Goal: Task Accomplishment & Management: Use online tool/utility

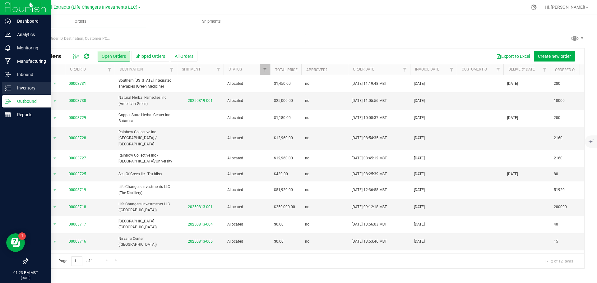
click at [21, 87] on p "Inventory" at bounding box center [29, 87] width 37 height 7
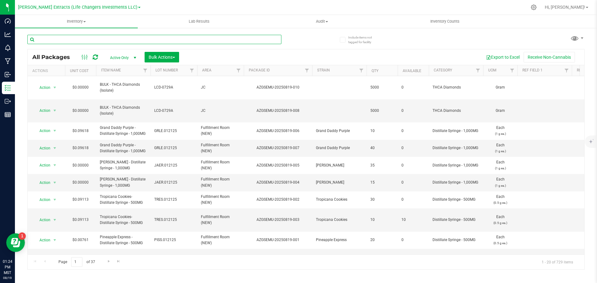
click at [91, 39] on input "text" at bounding box center [154, 39] width 254 height 9
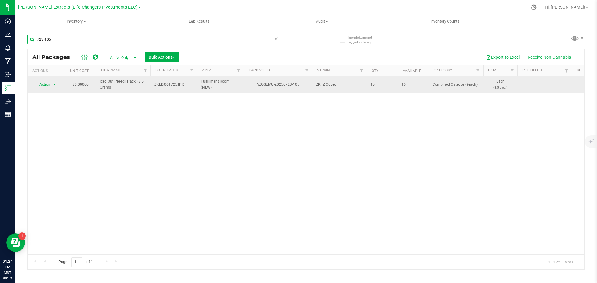
type input "723-105"
click at [54, 85] on span "select" at bounding box center [54, 84] width 5 height 5
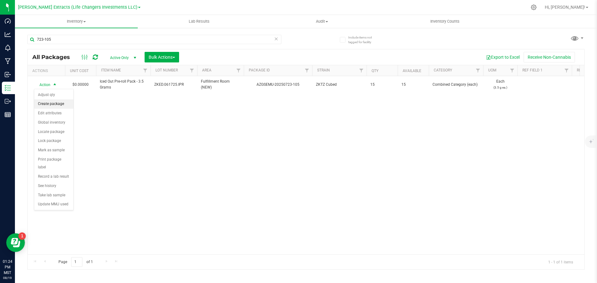
click at [59, 103] on li "Create package" at bounding box center [53, 104] width 39 height 9
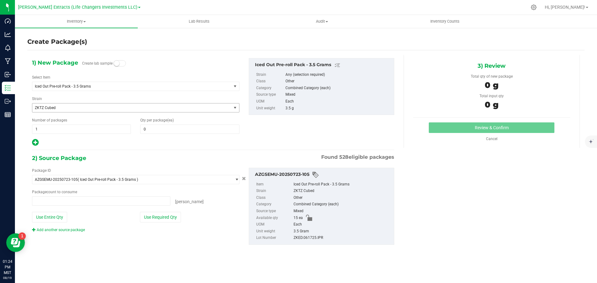
type input "0 ea"
click at [192, 130] on span at bounding box center [189, 129] width 99 height 9
type input "5"
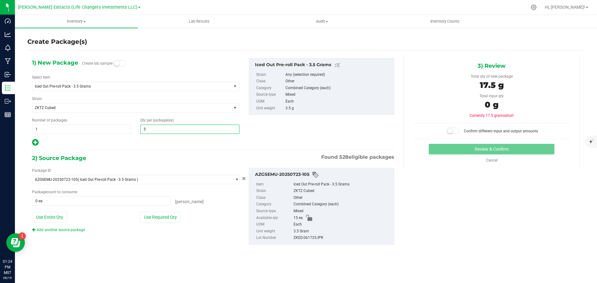
click at [36, 143] on icon at bounding box center [35, 143] width 7 height 8
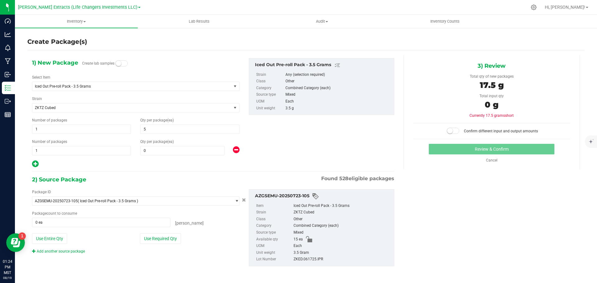
type input "5"
click at [174, 149] on span at bounding box center [182, 150] width 84 height 9
type input "10"
click at [161, 242] on button "Use Required Qty" at bounding box center [160, 239] width 41 height 11
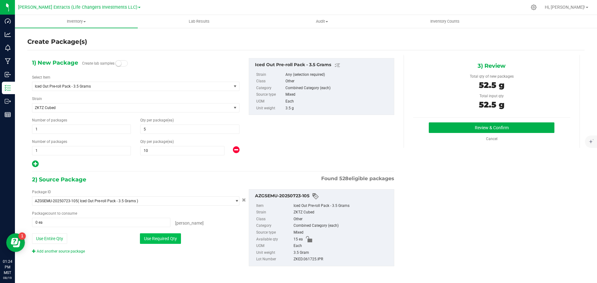
type input "15 ea"
click at [486, 127] on button "Review & Confirm" at bounding box center [492, 128] width 126 height 11
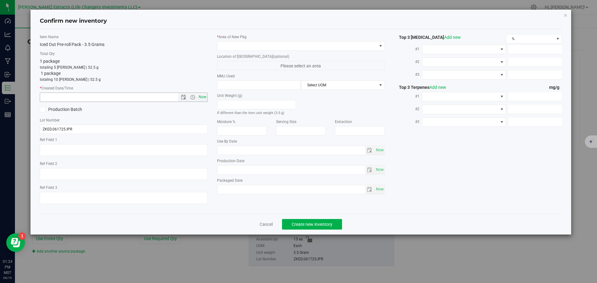
click at [201, 96] on span "Now" at bounding box center [202, 97] width 11 height 9
type input "[DATE] 1:24 PM"
click at [238, 45] on span at bounding box center [297, 46] width 160 height 9
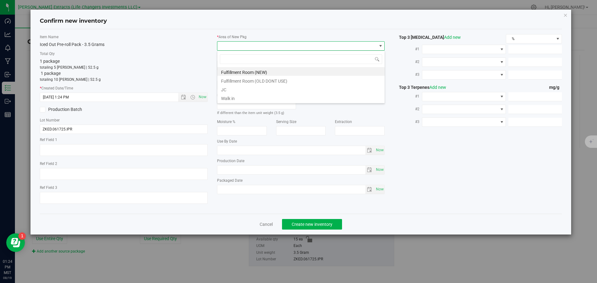
scroll to position [9, 168]
click at [258, 71] on li "Fulfillment Room (NEW)" at bounding box center [300, 71] width 167 height 9
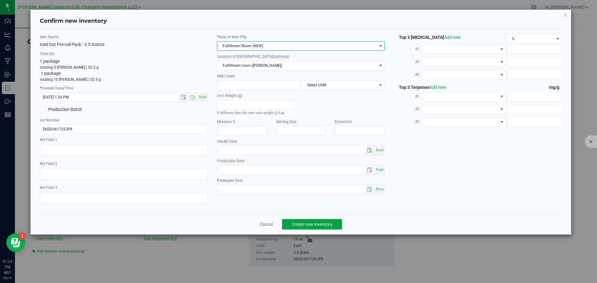
click at [322, 225] on span "Create new inventory" at bounding box center [312, 224] width 41 height 5
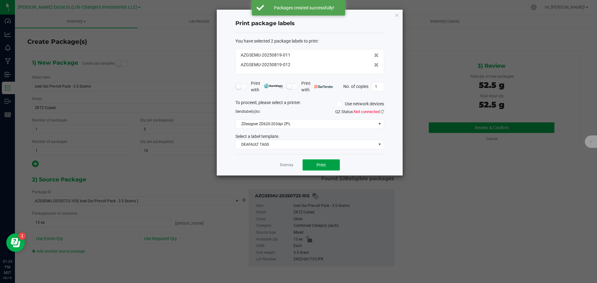
click at [330, 169] on button "Print" at bounding box center [321, 165] width 37 height 11
click at [397, 15] on icon "button" at bounding box center [397, 14] width 4 height 7
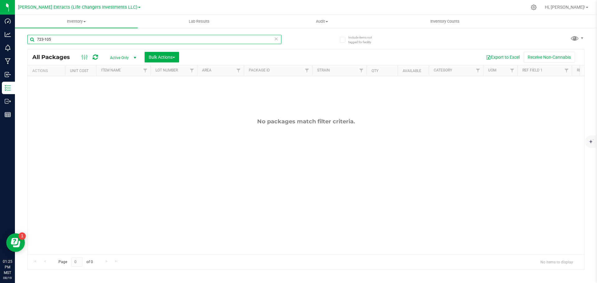
drag, startPoint x: 51, startPoint y: 38, endPoint x: 24, endPoint y: 37, distance: 26.8
click at [24, 39] on div "Include items not tagged for facility 723-105 All Packages Active Only Active O…" at bounding box center [306, 122] width 582 height 190
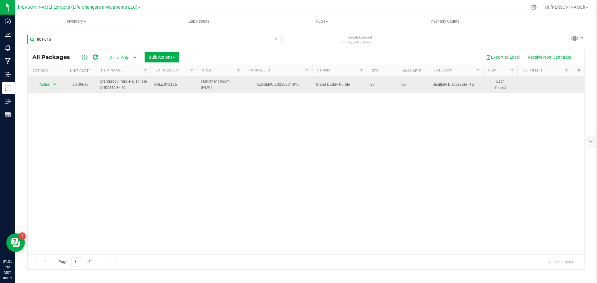
type input "801-015"
click at [53, 84] on span "select" at bounding box center [54, 84] width 5 height 5
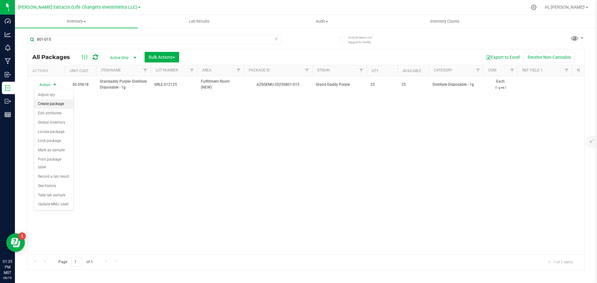
click at [60, 103] on li "Create package" at bounding box center [53, 104] width 39 height 9
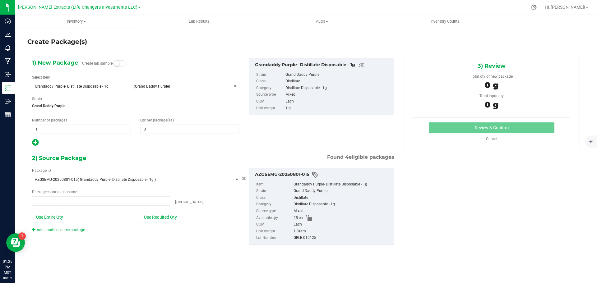
type input "0 ea"
click at [154, 128] on span at bounding box center [189, 129] width 99 height 9
type input "20"
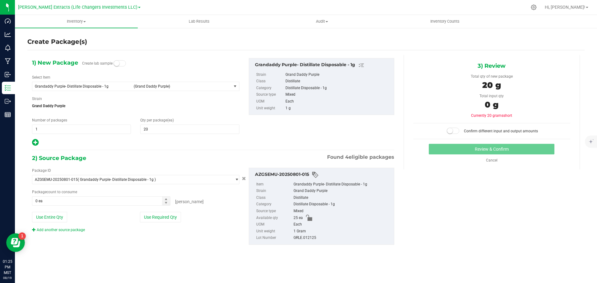
click at [35, 143] on icon at bounding box center [35, 143] width 7 height 8
type input "20"
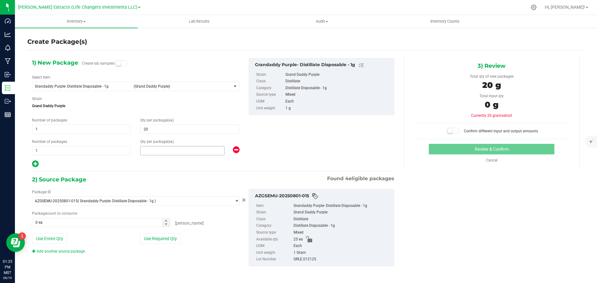
click at [159, 154] on span at bounding box center [182, 150] width 84 height 9
type input "5"
click at [154, 238] on button "Use Required Qty" at bounding box center [160, 239] width 41 height 11
type input "25 ea"
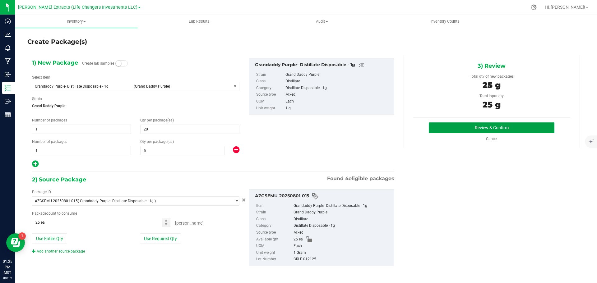
click at [497, 127] on button "Review & Confirm" at bounding box center [492, 128] width 126 height 11
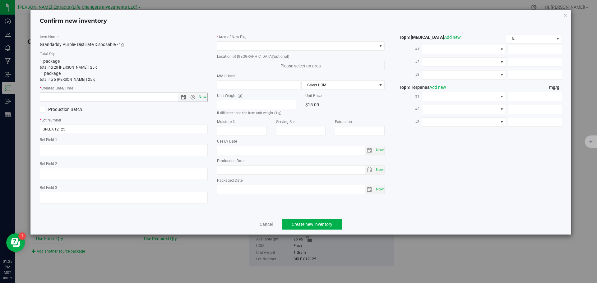
click at [201, 97] on span "Now" at bounding box center [202, 97] width 11 height 9
type input "[DATE] 1:25 PM"
click at [258, 45] on span at bounding box center [297, 46] width 160 height 9
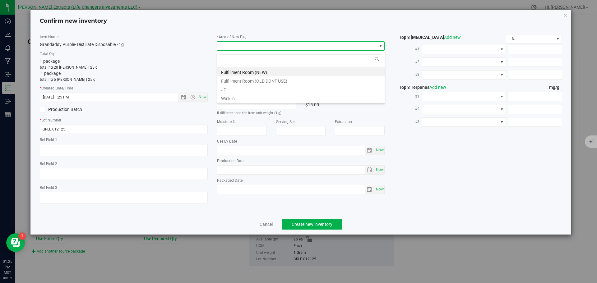
scroll to position [9, 168]
click at [261, 72] on li "Fulfillment Room (NEW)" at bounding box center [300, 71] width 167 height 9
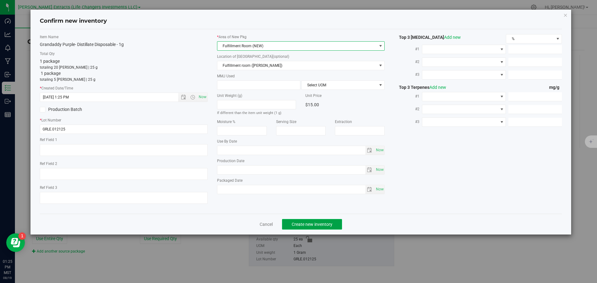
click at [328, 226] on span "Create new inventory" at bounding box center [312, 224] width 41 height 5
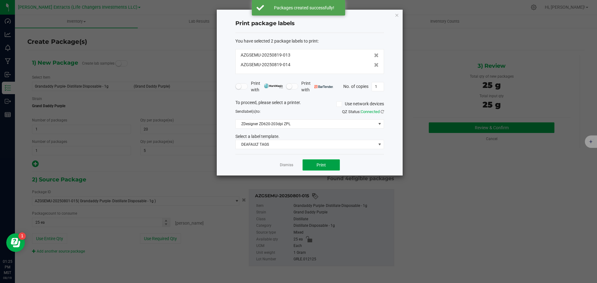
click at [305, 162] on button "Print" at bounding box center [321, 165] width 37 height 11
click at [399, 16] on div "Print package labels You have selected 2 package labels to print : AZGSEMU-2025…" at bounding box center [310, 93] width 186 height 166
click at [396, 18] on icon "button" at bounding box center [397, 14] width 4 height 7
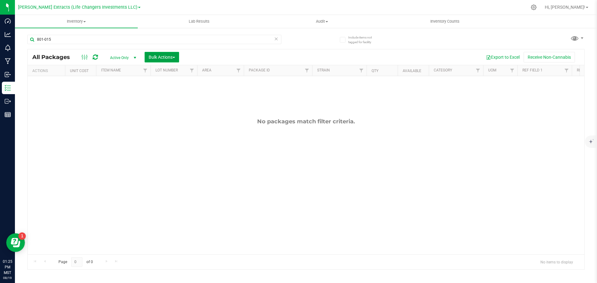
click at [160, 59] on span "Bulk Actions" at bounding box center [162, 57] width 26 height 5
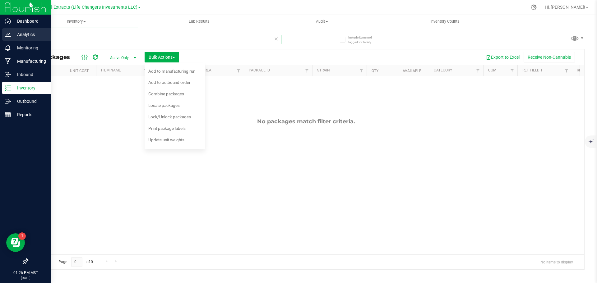
drag, startPoint x: 67, startPoint y: 39, endPoint x: 3, endPoint y: 39, distance: 64.1
click at [0, 39] on div "Dashboard Analytics Monitoring Manufacturing Inbound Inventory Outbound Reports…" at bounding box center [298, 141] width 597 height 283
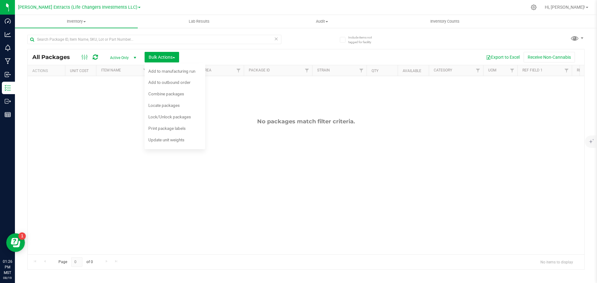
click at [228, 101] on div "No packages match filter criteria." at bounding box center [306, 186] width 557 height 220
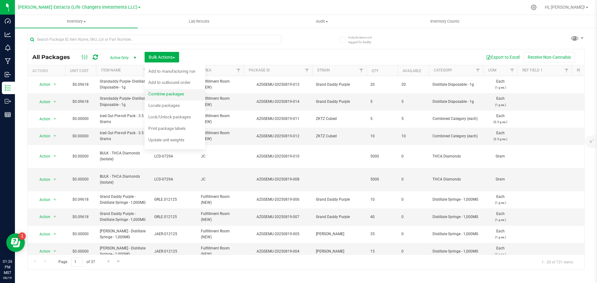
click at [164, 96] on span "Combine packages" at bounding box center [166, 93] width 36 height 5
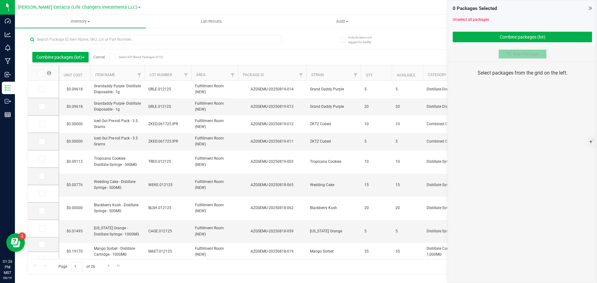
click at [508, 53] on icon at bounding box center [508, 54] width 5 height 5
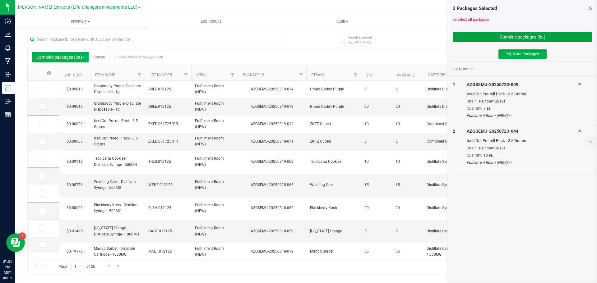
click at [517, 35] on button "Combine packages (lot)" at bounding box center [522, 37] width 139 height 11
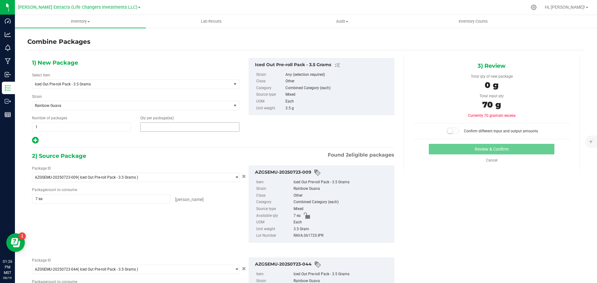
click at [167, 128] on span at bounding box center [189, 127] width 99 height 9
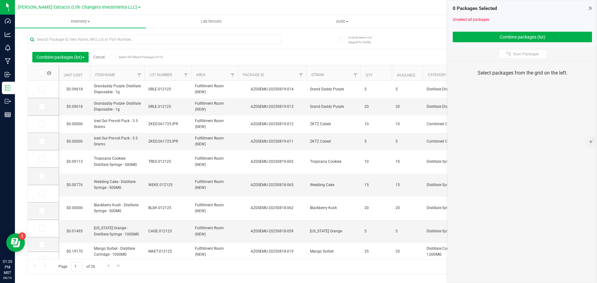
click at [506, 142] on div "0 Packages Selected Unselect all packages Combine packages (lot) Scan Packages …" at bounding box center [522, 141] width 149 height 283
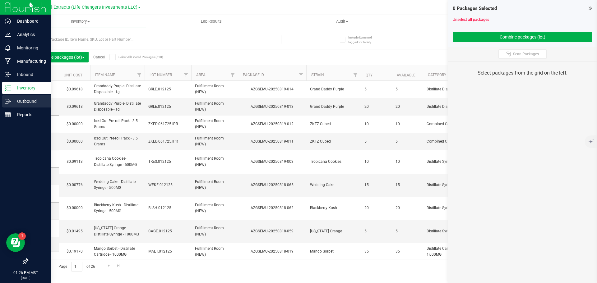
click at [27, 99] on p "Outbound" at bounding box center [29, 101] width 37 height 7
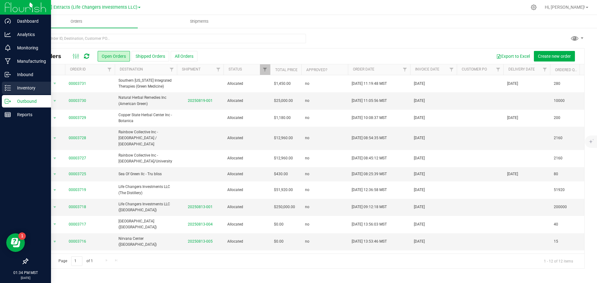
click at [12, 87] on p "Inventory" at bounding box center [29, 87] width 37 height 7
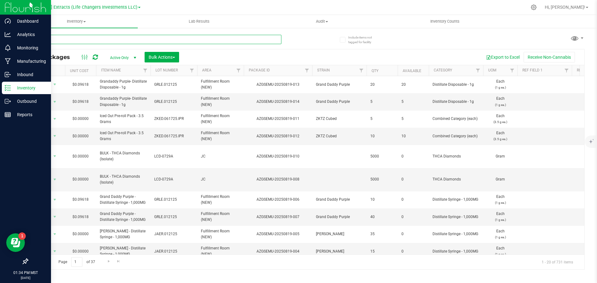
click at [134, 39] on input "text" at bounding box center [154, 39] width 254 height 9
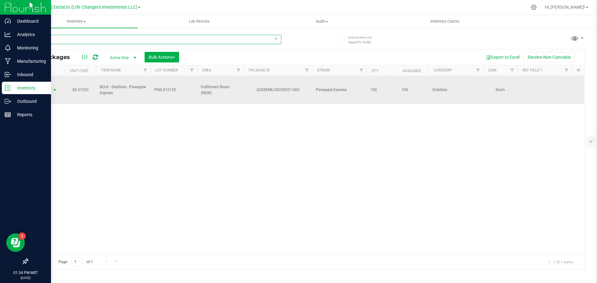
type input "521-003"
click at [43, 87] on span "Action" at bounding box center [42, 90] width 17 height 9
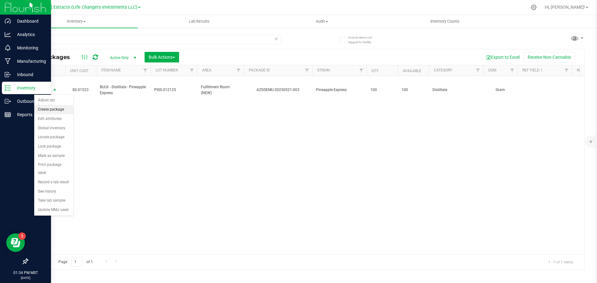
click at [58, 112] on li "Create package" at bounding box center [53, 109] width 39 height 9
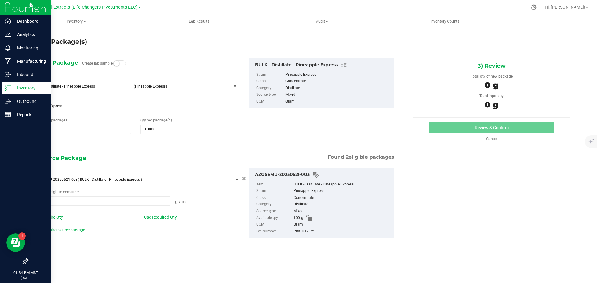
click at [136, 84] on span "(Pineapple Express)" at bounding box center [181, 86] width 95 height 4
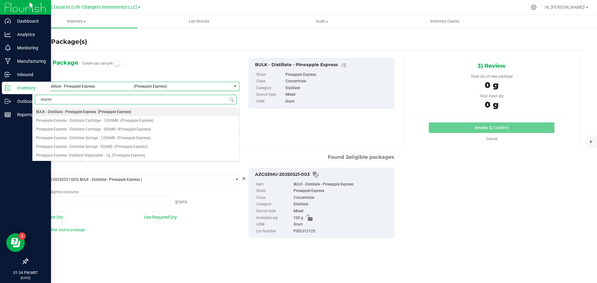
type input "express"
click at [95, 154] on span "Pineapple Express- Distillate Disposable - 1g" at bounding box center [73, 155] width 74 height 4
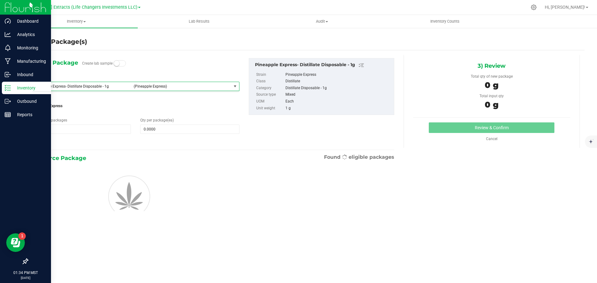
type input "0"
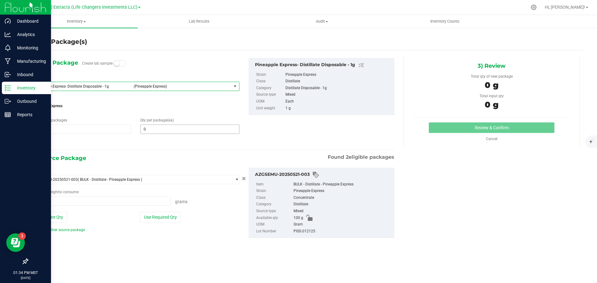
click at [166, 131] on span "0 0" at bounding box center [189, 129] width 99 height 9
type input "20"
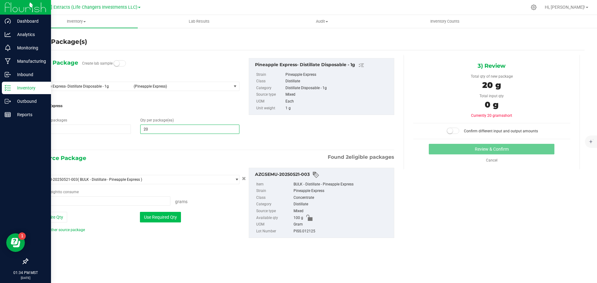
type input "20"
click at [161, 217] on button "Use Required Qty" at bounding box center [160, 217] width 41 height 11
type input "20.0000 g"
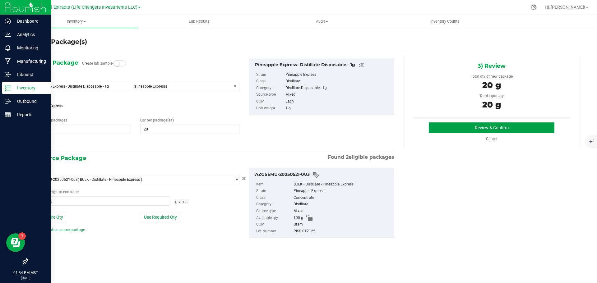
click at [465, 128] on button "Review & Confirm" at bounding box center [492, 128] width 126 height 11
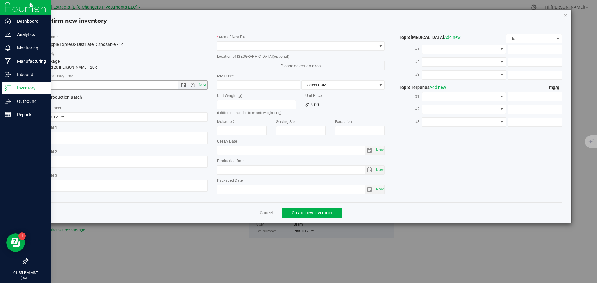
click at [202, 85] on span "Now" at bounding box center [202, 85] width 11 height 9
type input "[DATE] 1:35 PM"
click at [238, 45] on span at bounding box center [297, 46] width 160 height 9
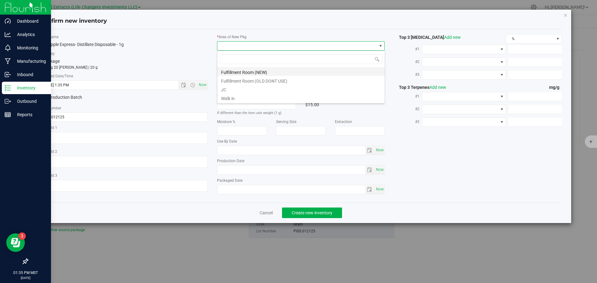
scroll to position [9, 168]
click at [238, 73] on li "Fulfillment Room (NEW)" at bounding box center [300, 71] width 167 height 9
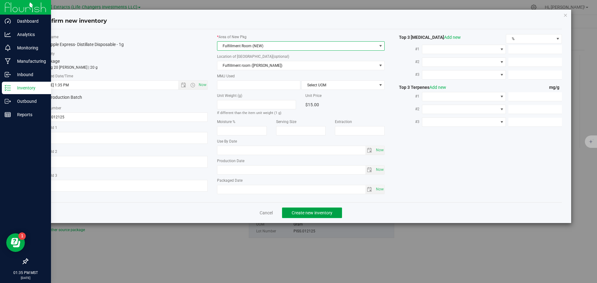
click at [310, 214] on span "Create new inventory" at bounding box center [312, 213] width 41 height 5
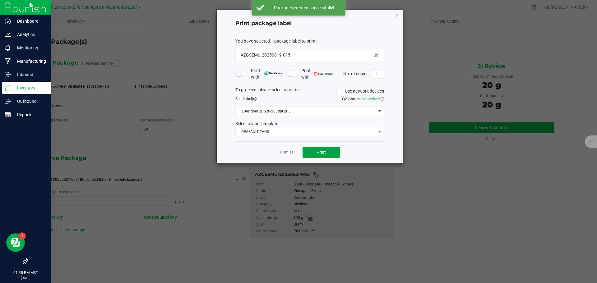
click at [323, 150] on span "Print" at bounding box center [321, 152] width 9 height 5
click at [398, 13] on icon "button" at bounding box center [397, 14] width 4 height 7
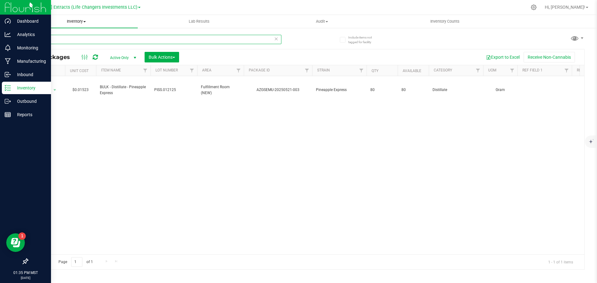
drag, startPoint x: 52, startPoint y: 39, endPoint x: 34, endPoint y: 21, distance: 25.7
click at [28, 37] on input "521-003" at bounding box center [154, 39] width 254 height 9
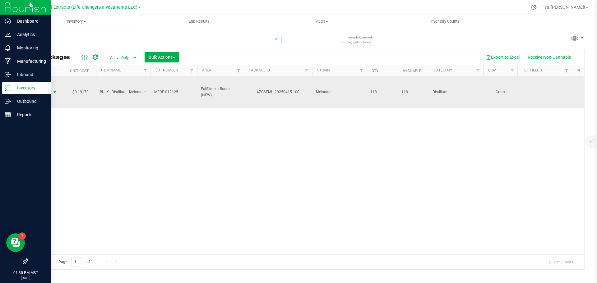
type input "415-100"
click at [42, 92] on span "Action" at bounding box center [42, 92] width 17 height 9
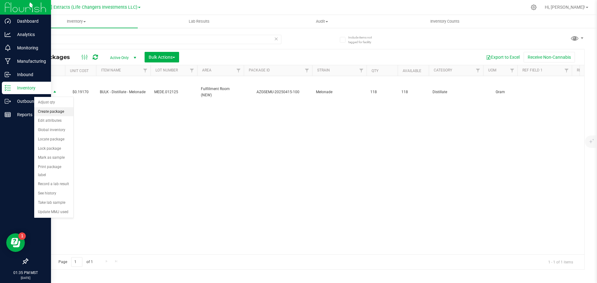
click at [48, 109] on li "Create package" at bounding box center [53, 111] width 39 height 9
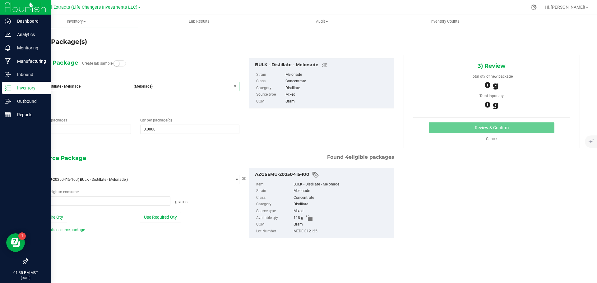
click at [73, 85] on span "BULK - Distillate - Melonade" at bounding box center [82, 86] width 95 height 4
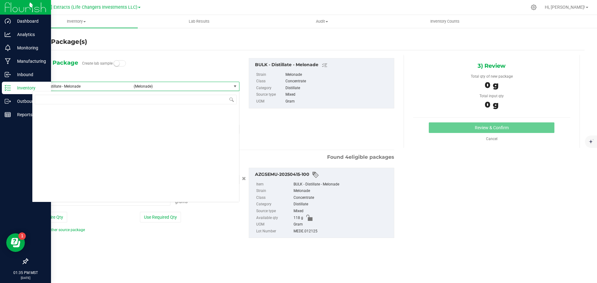
scroll to position [636, 0]
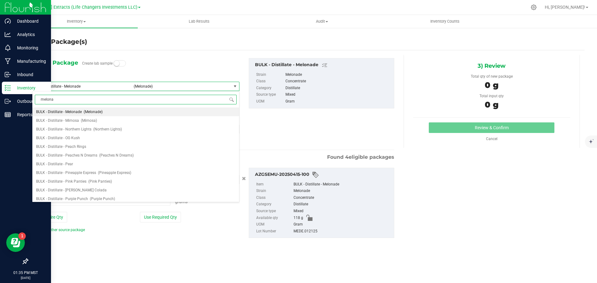
type input "melonad"
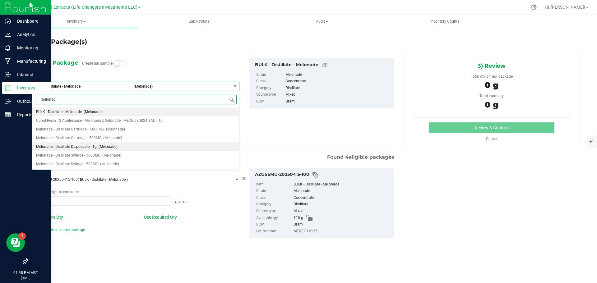
click at [112, 145] on span "(Melonade)" at bounding box center [108, 147] width 19 height 4
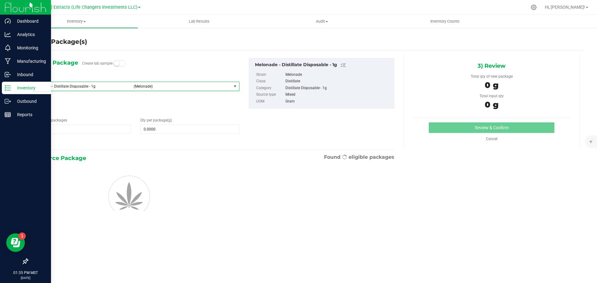
type input "0.0000"
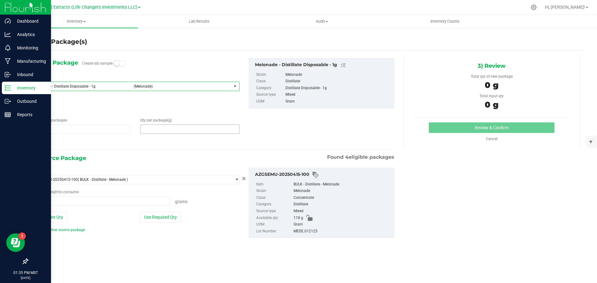
click at [176, 131] on span at bounding box center [189, 129] width 99 height 9
type input "20"
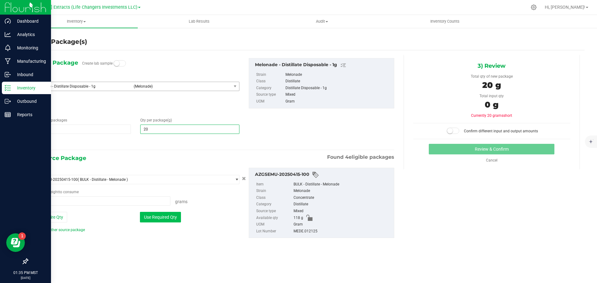
type input "20.0000"
click at [172, 220] on button "Use Required Qty" at bounding box center [160, 217] width 41 height 11
type input "20.0000 g"
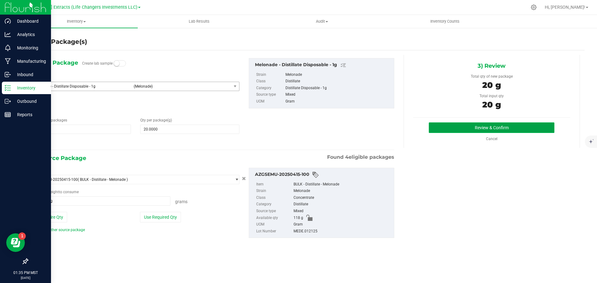
click at [455, 126] on button "Review & Confirm" at bounding box center [492, 128] width 126 height 11
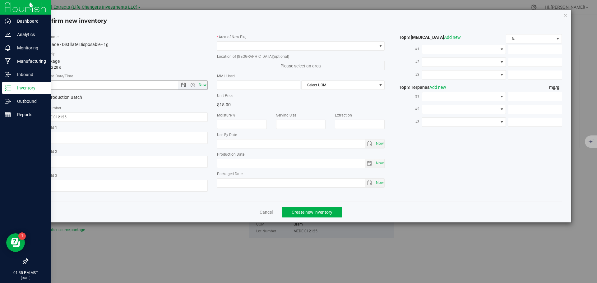
click at [206, 86] on span "Now" at bounding box center [202, 85] width 11 height 9
type input "[DATE] 1:35 PM"
click at [234, 44] on span at bounding box center [297, 46] width 160 height 9
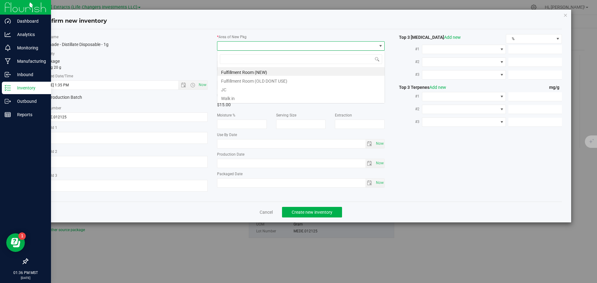
scroll to position [9, 168]
click at [246, 71] on li "Fulfillment Room (NEW)" at bounding box center [300, 71] width 167 height 9
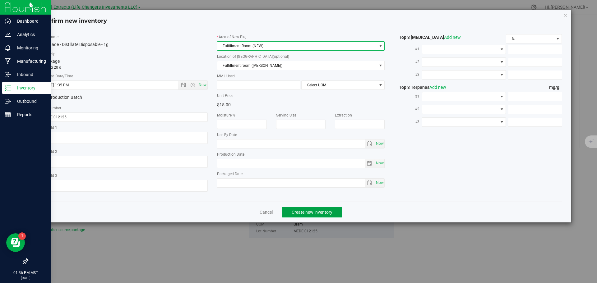
click at [317, 212] on span "Create new inventory" at bounding box center [312, 212] width 41 height 5
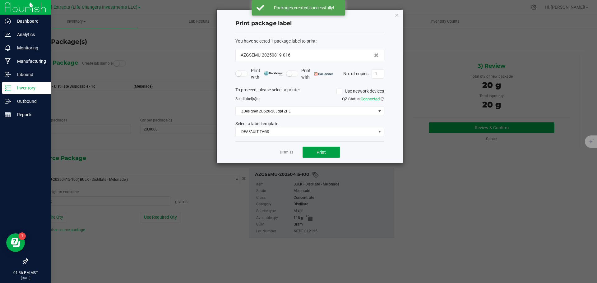
click at [327, 152] on button "Print" at bounding box center [321, 152] width 37 height 11
click at [397, 14] on icon "button" at bounding box center [397, 14] width 4 height 7
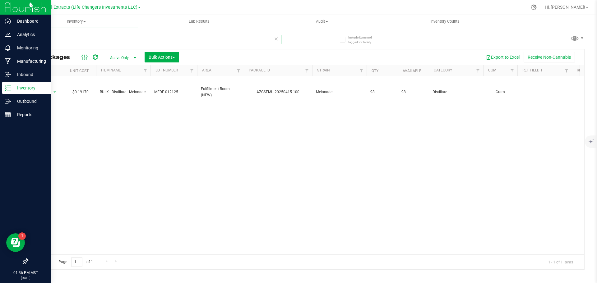
drag, startPoint x: 51, startPoint y: 38, endPoint x: 28, endPoint y: 36, distance: 23.4
click at [28, 36] on input "415-100" at bounding box center [154, 39] width 254 height 9
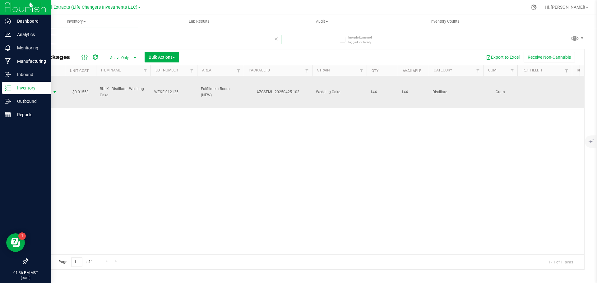
type input "425-103"
click at [53, 94] on span "select" at bounding box center [54, 92] width 5 height 5
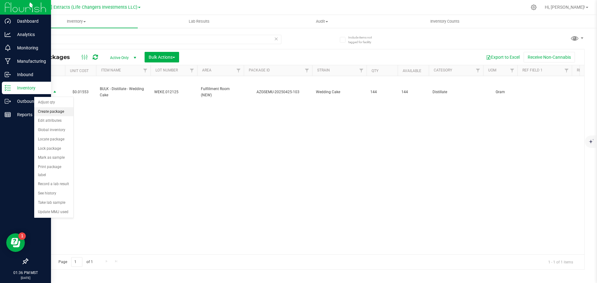
click at [50, 113] on li "Create package" at bounding box center [53, 111] width 39 height 9
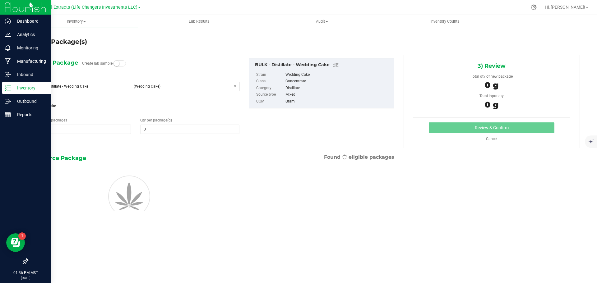
type input "0.0000"
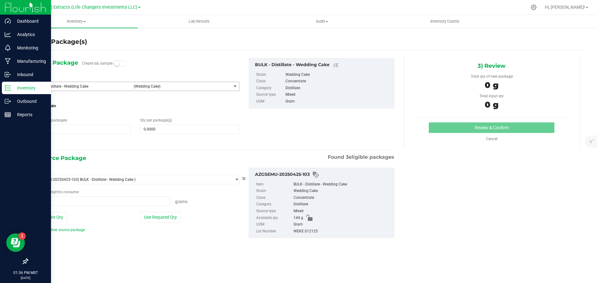
type input "0.0000 g"
click at [56, 86] on span "BULK - Distillate - Wedding Cake" at bounding box center [82, 86] width 95 height 4
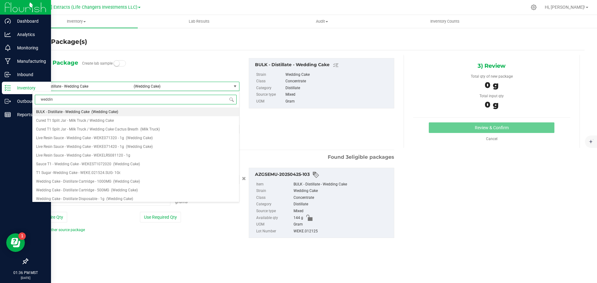
type input "wedding"
click at [111, 197] on span "(Wedding Cake)" at bounding box center [119, 199] width 27 height 4
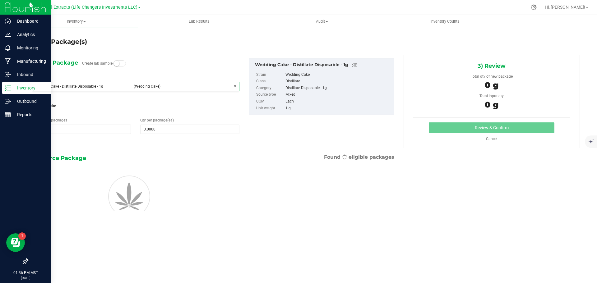
type input "0"
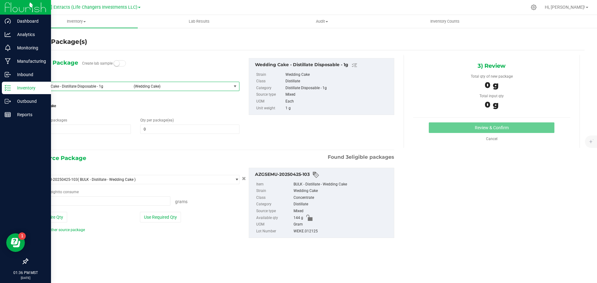
type input "0.0000 g"
click at [179, 129] on span at bounding box center [189, 129] width 99 height 9
type input "20"
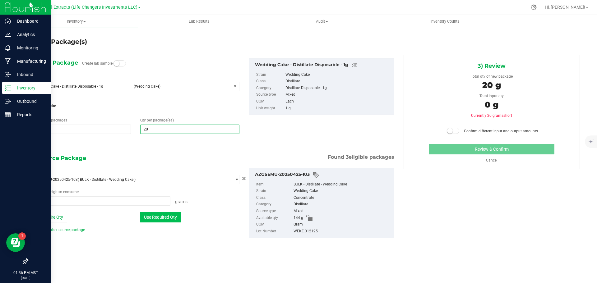
type input "20"
click at [168, 220] on button "Use Required Qty" at bounding box center [160, 217] width 41 height 11
type input "20.0000 g"
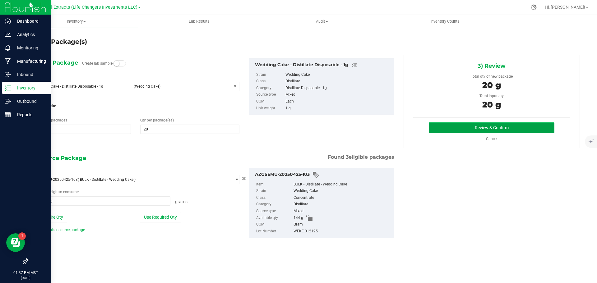
click at [507, 126] on button "Review & Confirm" at bounding box center [492, 128] width 126 height 11
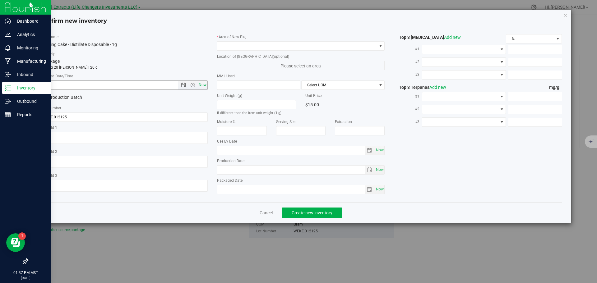
click at [202, 83] on span "Now" at bounding box center [202, 85] width 11 height 9
type input "[DATE] 1:37 PM"
click at [229, 46] on span at bounding box center [297, 46] width 160 height 9
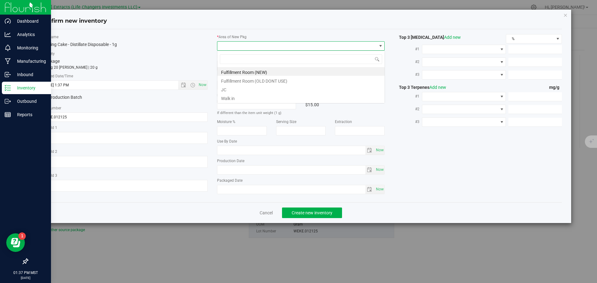
scroll to position [9, 168]
click at [241, 72] on li "Fulfillment Room (NEW)" at bounding box center [300, 71] width 167 height 9
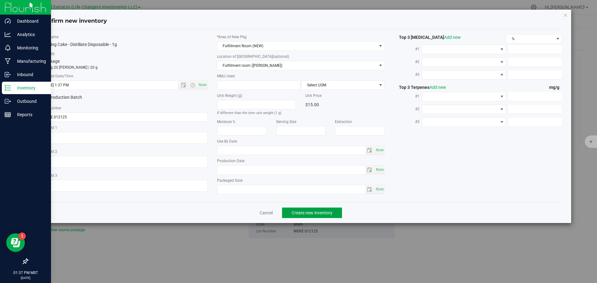
click at [307, 214] on span "Create new inventory" at bounding box center [312, 213] width 41 height 5
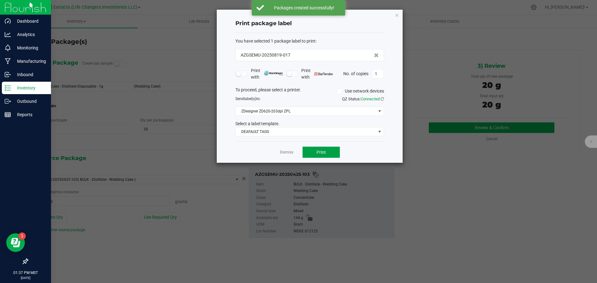
click at [310, 155] on button "Print" at bounding box center [321, 152] width 37 height 11
click at [394, 15] on div "Print package label You have selected 1 package label to print : AZGSEMU-202508…" at bounding box center [310, 86] width 186 height 153
click at [398, 16] on icon "button" at bounding box center [397, 14] width 4 height 7
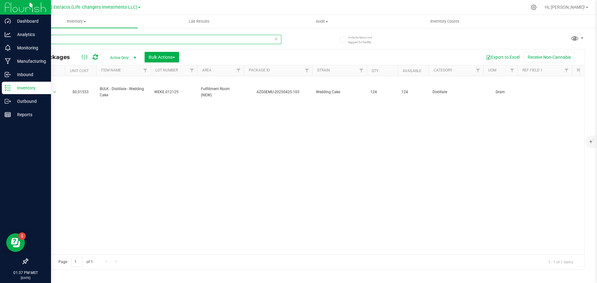
drag, startPoint x: 40, startPoint y: 39, endPoint x: 90, endPoint y: 41, distance: 49.8
click at [77, 40] on input "425-103" at bounding box center [154, 39] width 254 height 9
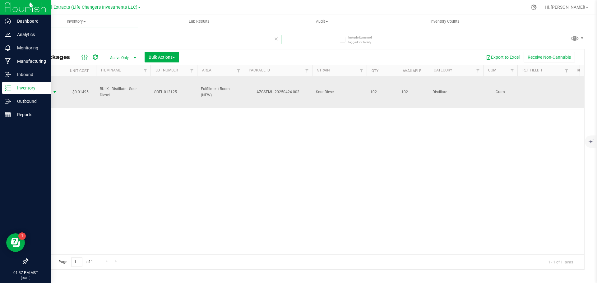
type input "424-003"
click at [50, 91] on span "Action" at bounding box center [46, 92] width 25 height 9
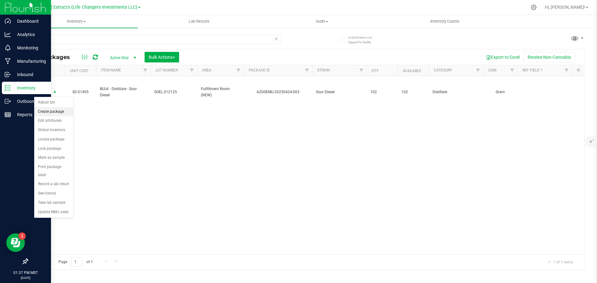
click at [58, 113] on li "Create package" at bounding box center [53, 111] width 39 height 9
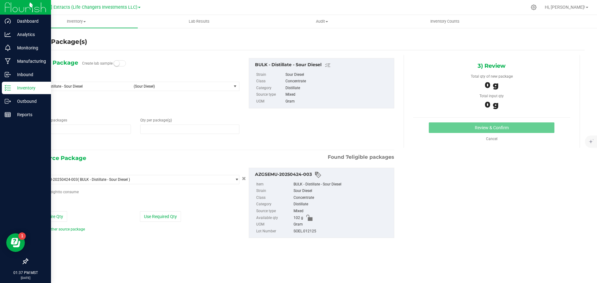
type input "0.0000"
click at [77, 85] on span "BULK - Distillate - Sour Diesel" at bounding box center [82, 86] width 95 height 4
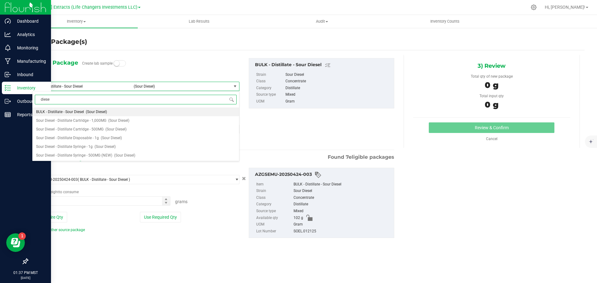
type input "diesel"
click at [82, 137] on span "Sour Diesel - Distillate Disposable - 1g" at bounding box center [67, 138] width 63 height 4
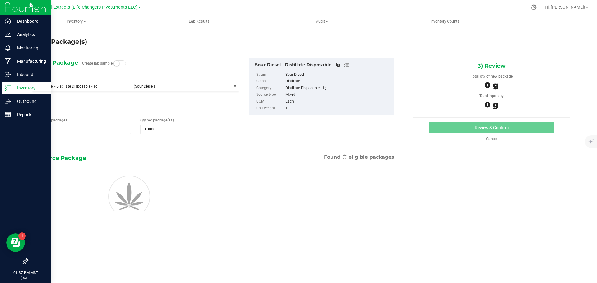
type input "0"
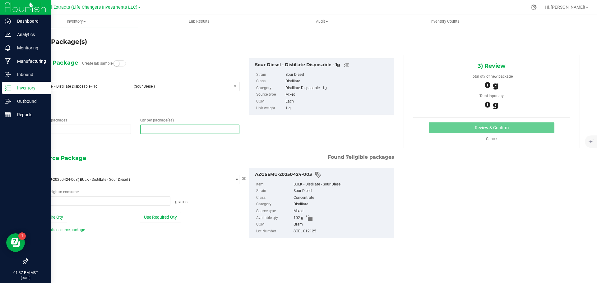
click at [167, 131] on span at bounding box center [189, 129] width 99 height 9
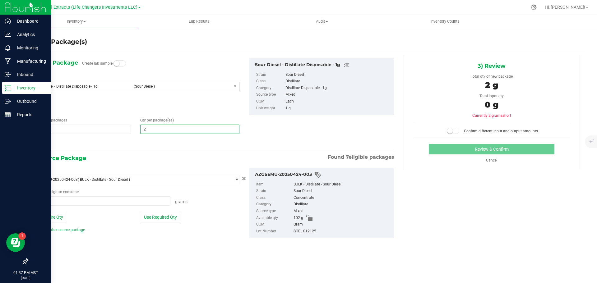
type input "20"
click at [151, 216] on button "Use Required Qty" at bounding box center [160, 217] width 41 height 11
type input "20.0000 g"
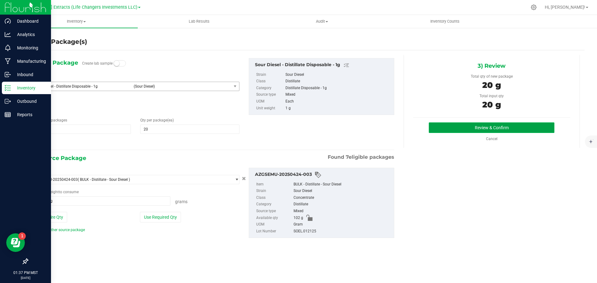
click at [471, 127] on button "Review & Confirm" at bounding box center [492, 128] width 126 height 11
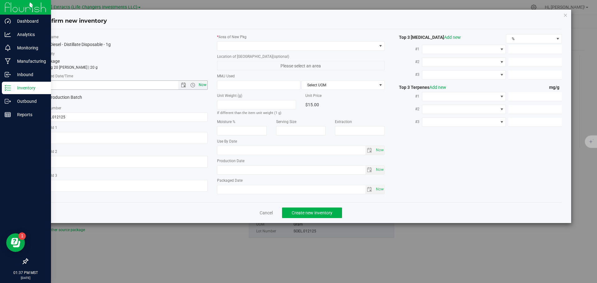
click at [201, 85] on span "Now" at bounding box center [202, 85] width 11 height 9
type input "[DATE] 1:37 PM"
click at [230, 44] on span at bounding box center [297, 46] width 160 height 9
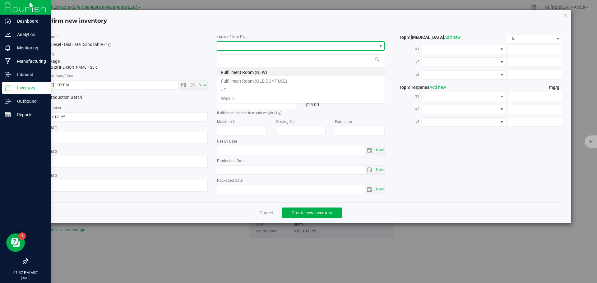
scroll to position [9, 168]
click at [240, 71] on li "Fulfillment Room (NEW)" at bounding box center [300, 71] width 167 height 9
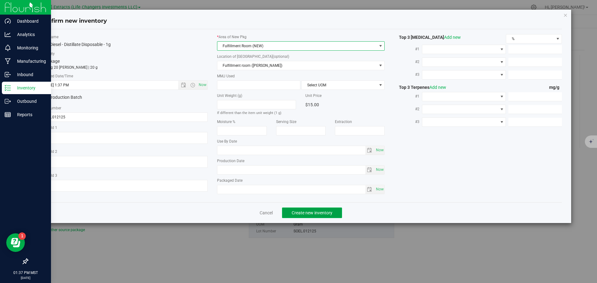
click at [294, 214] on span "Create new inventory" at bounding box center [312, 213] width 41 height 5
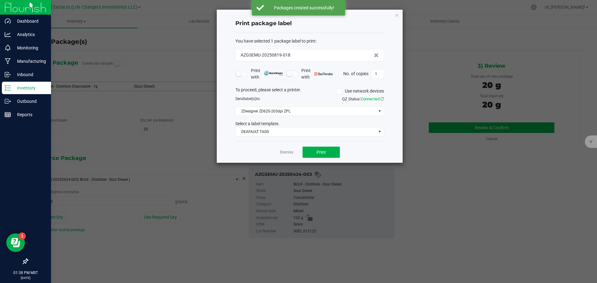
click at [325, 146] on div "Dismiss Print" at bounding box center [309, 151] width 149 height 21
click at [324, 152] on span "Print" at bounding box center [321, 152] width 9 height 5
click at [397, 16] on icon "button" at bounding box center [397, 14] width 4 height 7
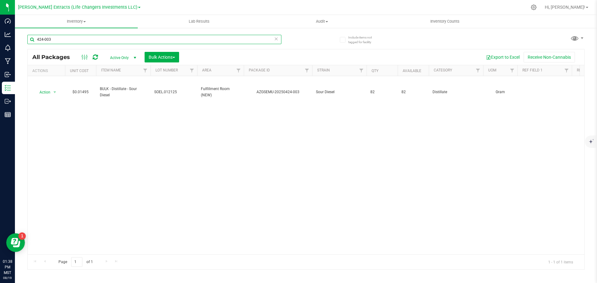
drag, startPoint x: 41, startPoint y: 40, endPoint x: 103, endPoint y: 37, distance: 62.0
click at [103, 37] on input "424-003" at bounding box center [154, 39] width 254 height 9
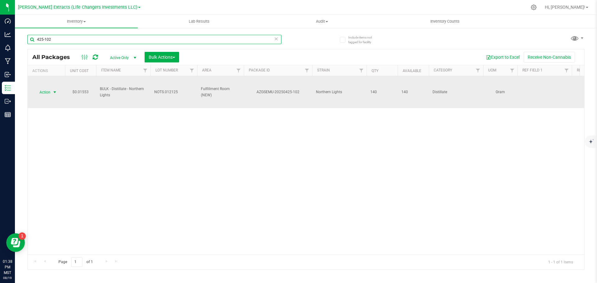
type input "425-102"
click at [44, 92] on span "Action" at bounding box center [42, 92] width 17 height 9
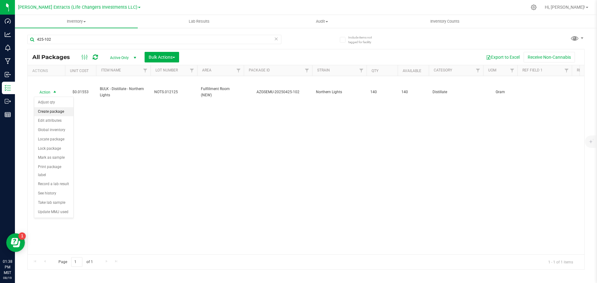
click at [41, 110] on li "Create package" at bounding box center [53, 111] width 39 height 9
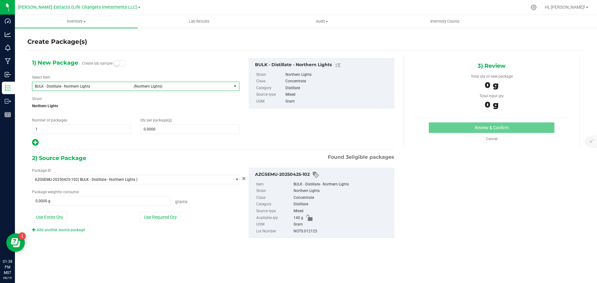
click at [48, 86] on span "BULK - Distillate - Northern Lights" at bounding box center [82, 86] width 95 height 4
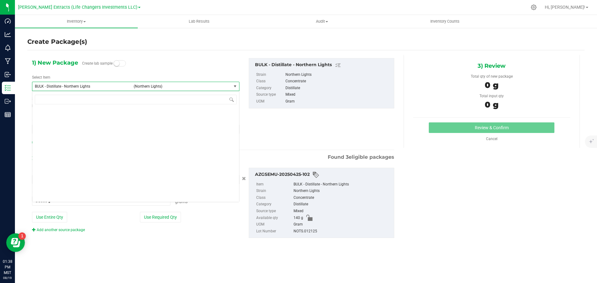
scroll to position [653, 0]
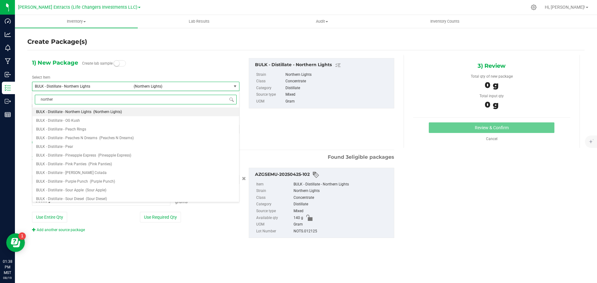
type input "northern"
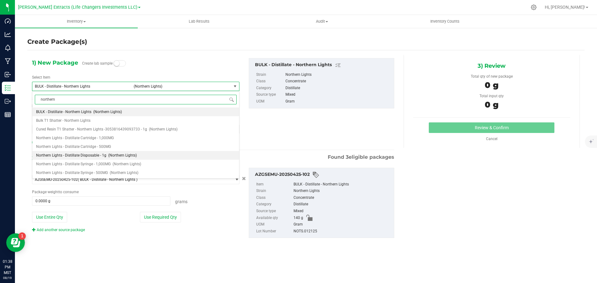
click at [91, 155] on span "Northern Lights - Distillate Disposable - 1g" at bounding box center [71, 155] width 70 height 4
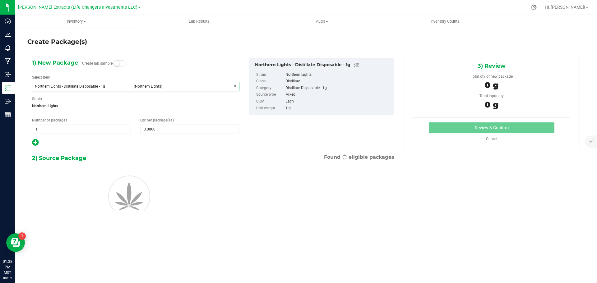
type input "0"
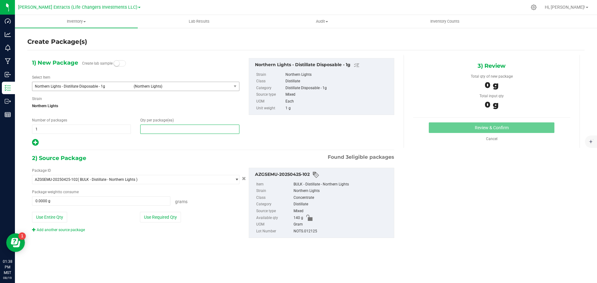
click at [193, 132] on span at bounding box center [189, 129] width 99 height 9
type input "20"
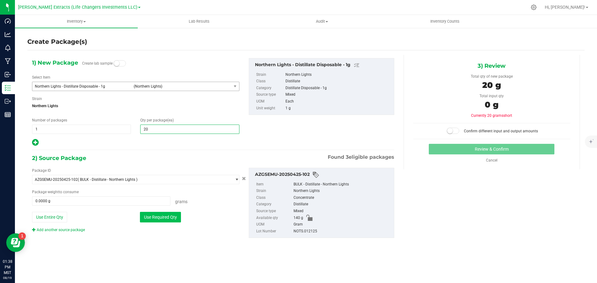
type input "20"
click at [166, 217] on button "Use Required Qty" at bounding box center [160, 217] width 41 height 11
type input "20.0000 g"
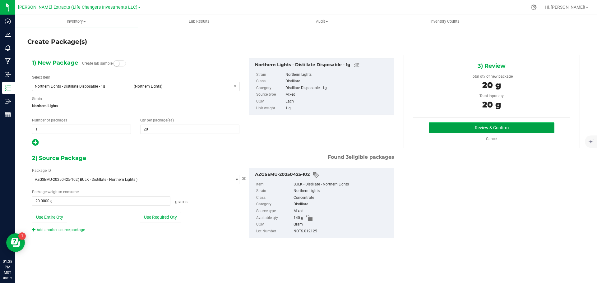
click at [505, 125] on button "Review & Confirm" at bounding box center [492, 128] width 126 height 11
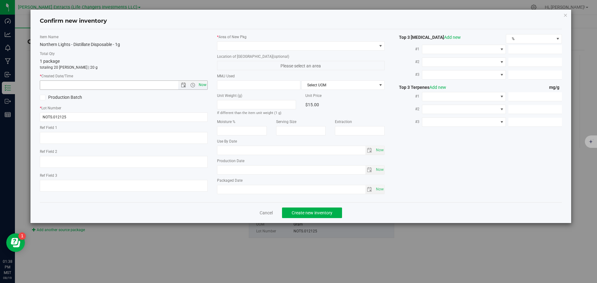
click at [205, 85] on span "Now" at bounding box center [202, 85] width 11 height 9
type input "[DATE] 1:38 PM"
click at [227, 45] on span at bounding box center [297, 46] width 160 height 9
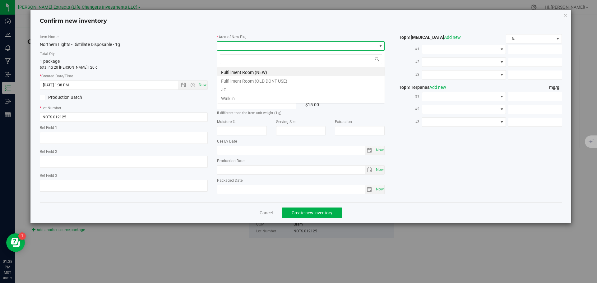
scroll to position [9, 168]
click at [247, 70] on li "Fulfillment Room (NEW)" at bounding box center [300, 71] width 167 height 9
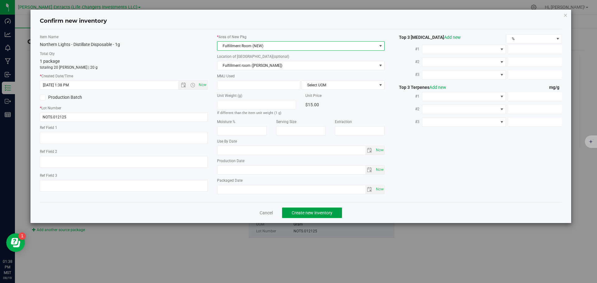
click at [291, 209] on button "Create new inventory" at bounding box center [312, 213] width 60 height 11
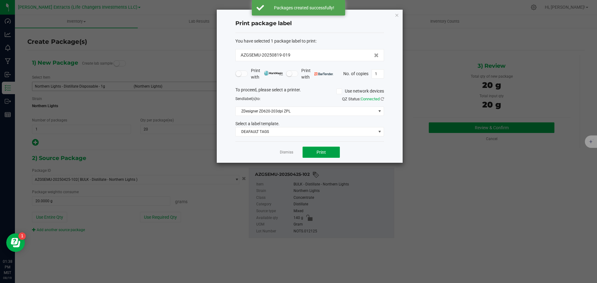
click at [327, 154] on button "Print" at bounding box center [321, 152] width 37 height 11
click at [396, 13] on icon "button" at bounding box center [397, 14] width 4 height 7
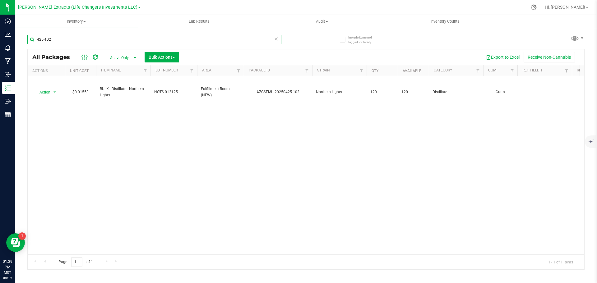
drag, startPoint x: 39, startPoint y: 39, endPoint x: 92, endPoint y: 39, distance: 52.9
click at [92, 39] on input "425-102" at bounding box center [154, 39] width 254 height 9
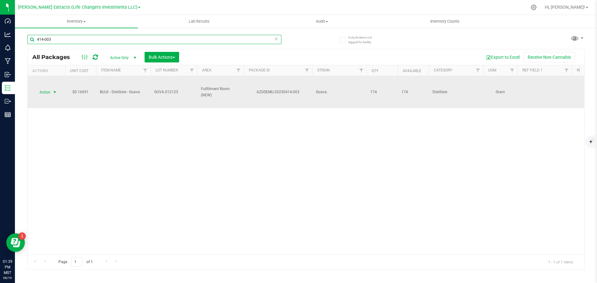
type input "414-003"
click at [46, 91] on span "Action" at bounding box center [42, 92] width 17 height 9
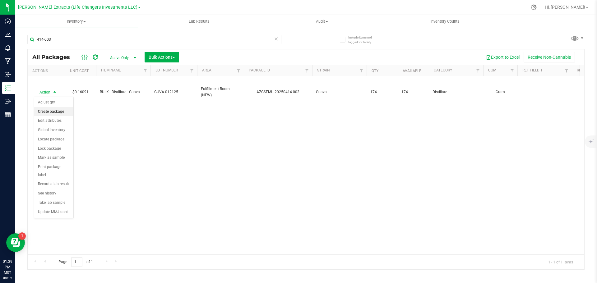
click at [45, 110] on li "Create package" at bounding box center [53, 111] width 39 height 9
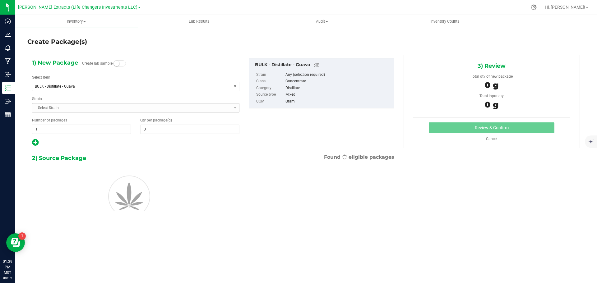
type input "0.0000"
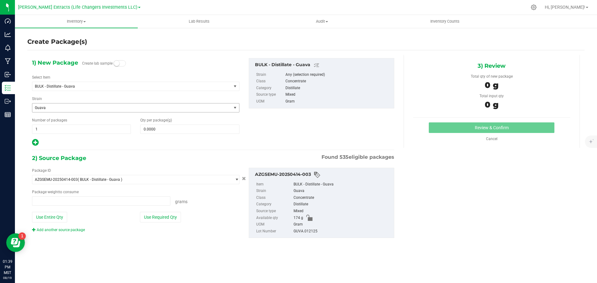
type input "0.0000 g"
click at [77, 86] on span "BULK - Distillate - Guava" at bounding box center [128, 86] width 186 height 4
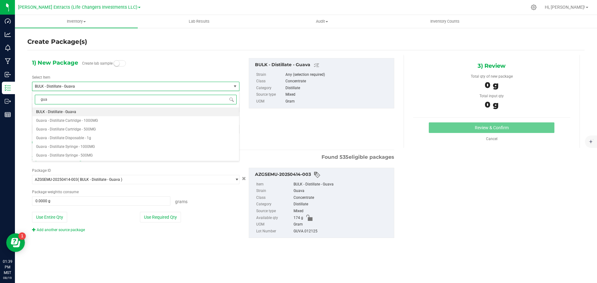
type input "guav"
click at [80, 136] on span "Guava - Distillate Disposable - 1g" at bounding box center [63, 138] width 55 height 4
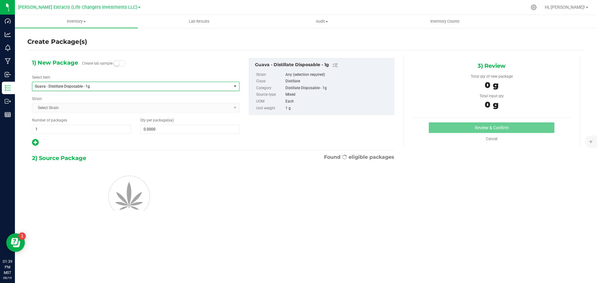
type input "0"
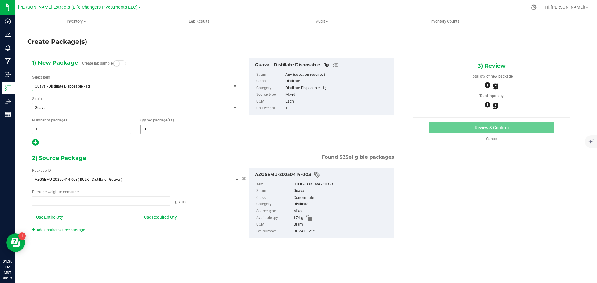
type input "0.0000 g"
click at [184, 127] on span at bounding box center [189, 129] width 99 height 9
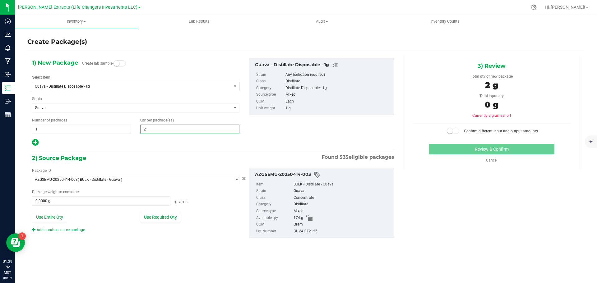
type input "20"
click at [164, 219] on button "Use Required Qty" at bounding box center [160, 217] width 41 height 11
type input "20.0000 g"
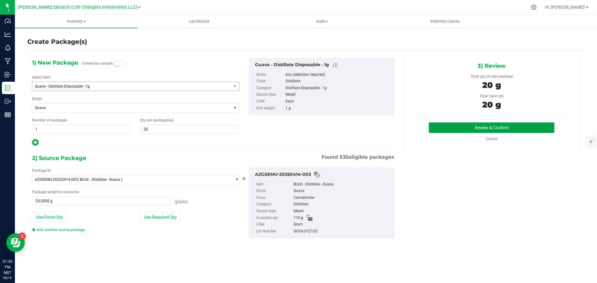
click at [509, 125] on button "Review & Confirm" at bounding box center [492, 128] width 126 height 11
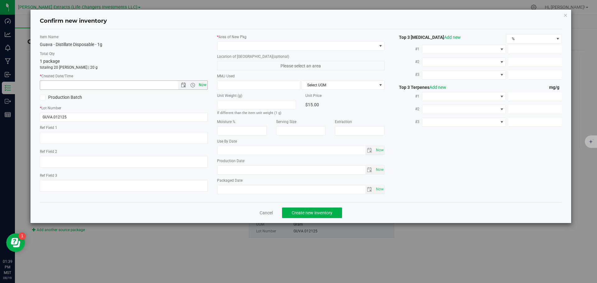
click at [200, 82] on span "Now" at bounding box center [202, 85] width 11 height 9
type input "[DATE] 1:39 PM"
click at [260, 45] on span at bounding box center [297, 46] width 160 height 9
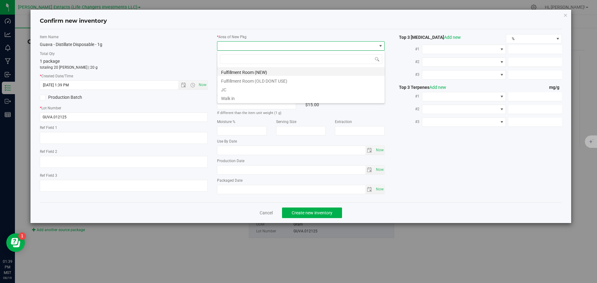
scroll to position [9, 168]
click at [238, 70] on li "Fulfillment Room (NEW)" at bounding box center [300, 71] width 167 height 9
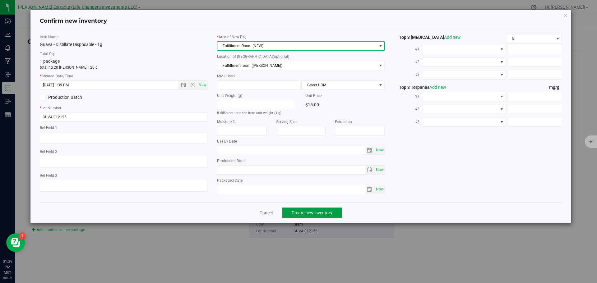
click at [300, 214] on span "Create new inventory" at bounding box center [312, 213] width 41 height 5
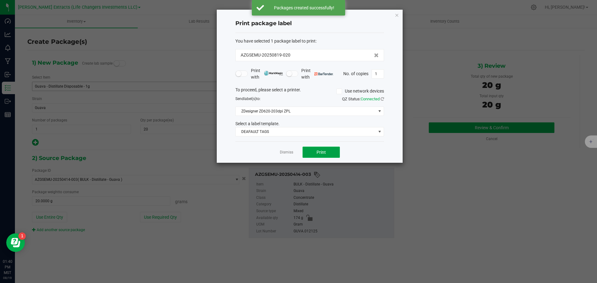
click at [325, 152] on span "Print" at bounding box center [321, 152] width 9 height 5
click at [395, 14] on icon "button" at bounding box center [397, 14] width 4 height 7
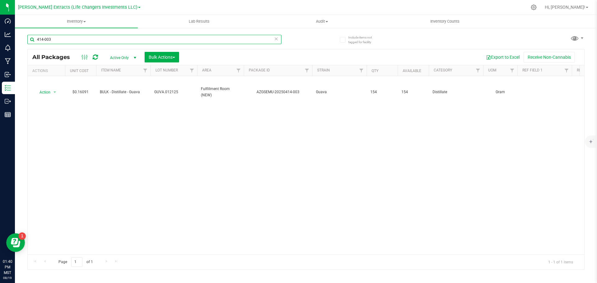
drag, startPoint x: 55, startPoint y: 39, endPoint x: 27, endPoint y: 33, distance: 28.4
click at [27, 35] on div "Include items not tagged for facility 414-003 All Packages Active Only Active O…" at bounding box center [306, 122] width 582 height 190
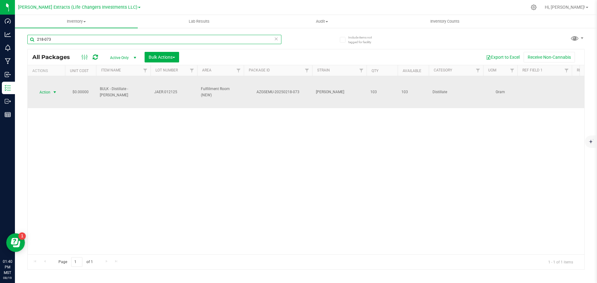
type input "218-073"
click at [49, 91] on span "Action" at bounding box center [42, 92] width 17 height 9
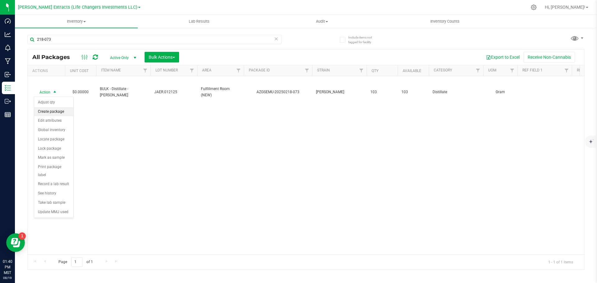
click at [55, 110] on li "Create package" at bounding box center [53, 111] width 39 height 9
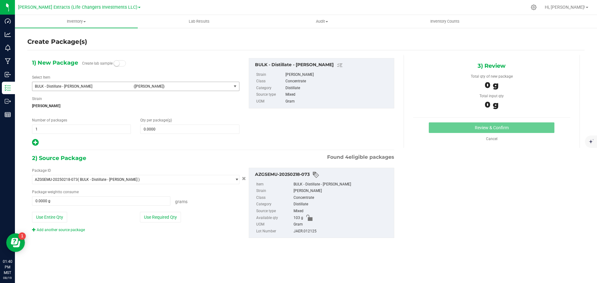
click at [98, 84] on span "BULK - Distillate - [PERSON_NAME]" at bounding box center [82, 86] width 95 height 4
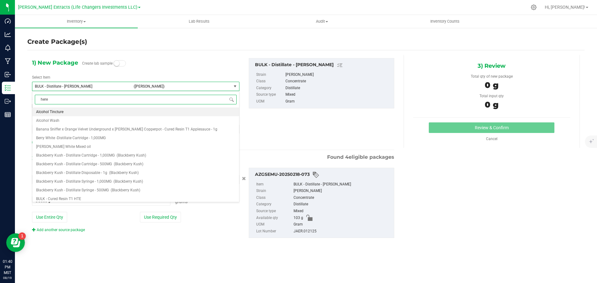
type input "herer"
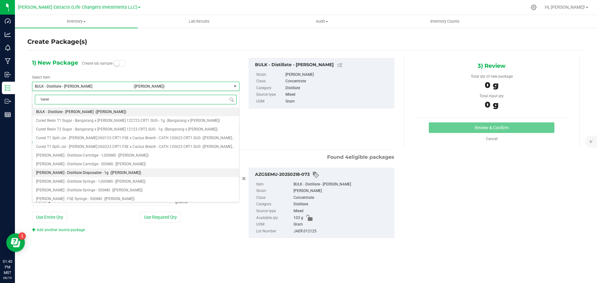
click at [53, 174] on span "[PERSON_NAME] - Distillate Disposable - 1g" at bounding box center [72, 173] width 72 height 4
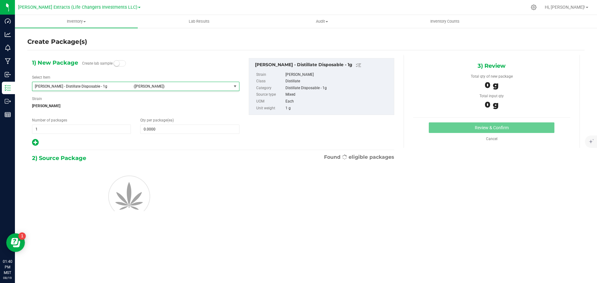
type input "0"
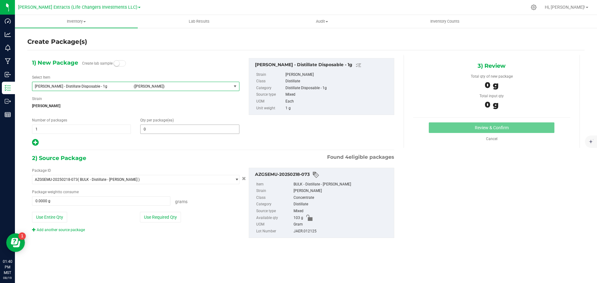
click at [230, 132] on span "0 0" at bounding box center [189, 129] width 99 height 9
type input "25"
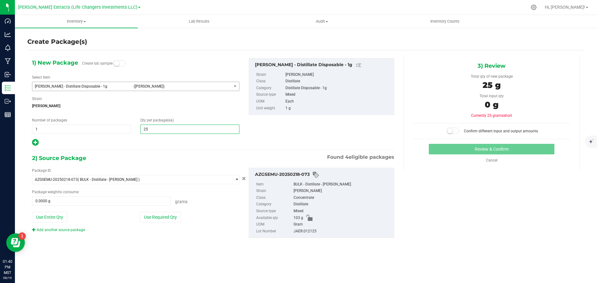
click at [35, 142] on icon at bounding box center [35, 143] width 7 height 8
type input "25"
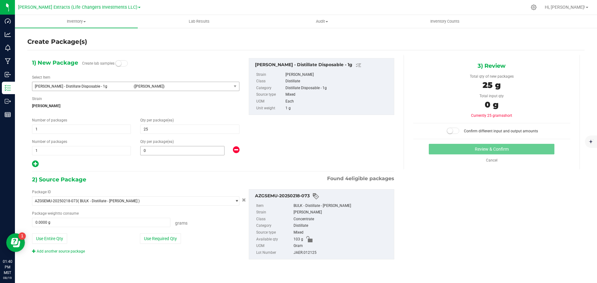
click at [146, 149] on span "0 0" at bounding box center [182, 150] width 84 height 9
type input "15"
click at [174, 236] on button "Use Required Qty" at bounding box center [160, 239] width 41 height 11
type input "40.0000 g"
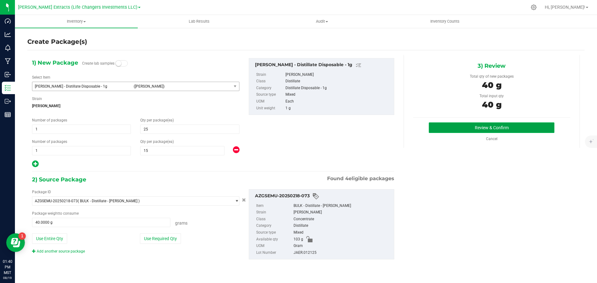
click at [524, 124] on button "Review & Confirm" at bounding box center [492, 128] width 126 height 11
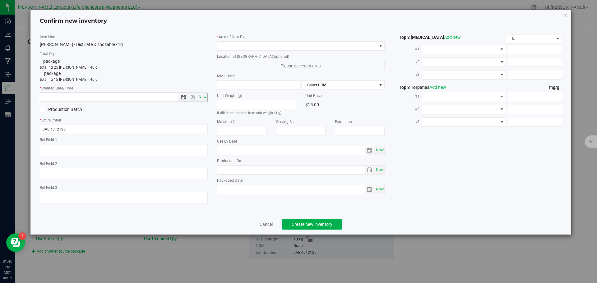
click at [203, 98] on span "Now" at bounding box center [202, 97] width 11 height 9
type input "[DATE] 1:40 PM"
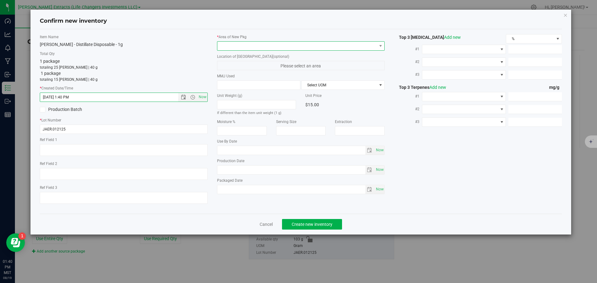
click at [229, 47] on span at bounding box center [297, 46] width 160 height 9
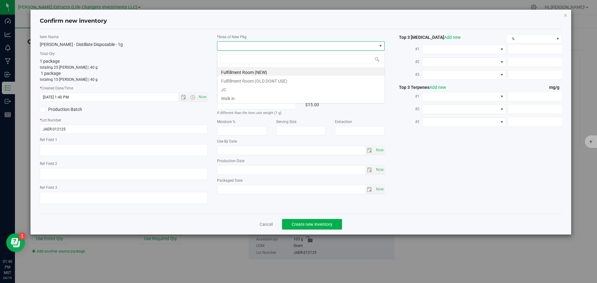
scroll to position [9, 168]
click at [230, 70] on li "Fulfillment Room (NEW)" at bounding box center [300, 71] width 167 height 9
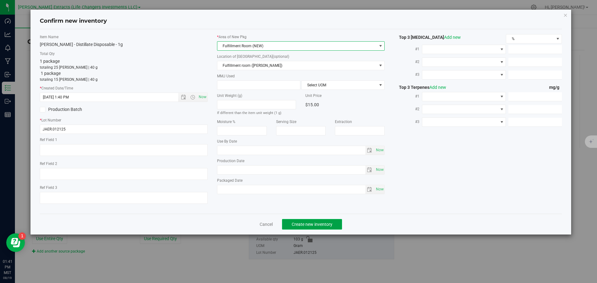
click at [302, 227] on button "Create new inventory" at bounding box center [312, 224] width 60 height 11
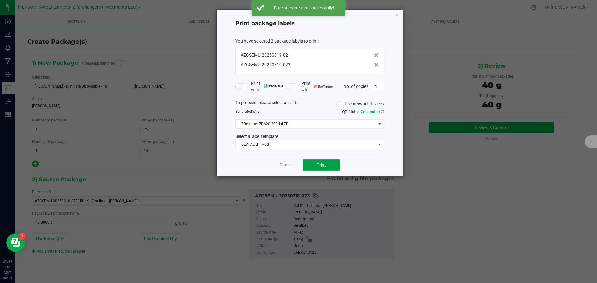
click at [322, 166] on span "Print" at bounding box center [321, 165] width 9 height 5
click at [397, 14] on icon "button" at bounding box center [397, 14] width 4 height 7
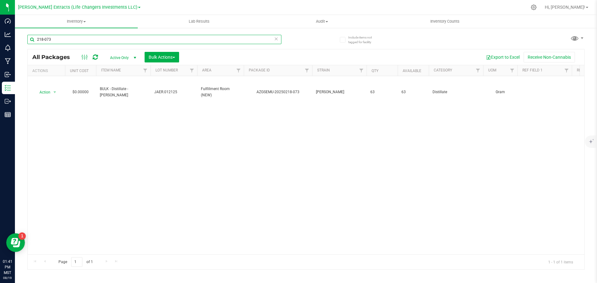
click at [60, 40] on input "218-073" at bounding box center [154, 39] width 254 height 9
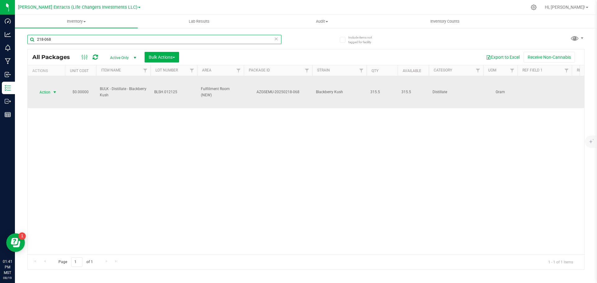
type input "218-068"
click at [53, 92] on span "select" at bounding box center [54, 92] width 5 height 5
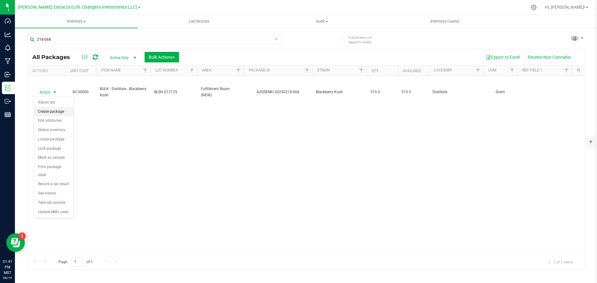
click at [58, 115] on li "Create package" at bounding box center [53, 111] width 39 height 9
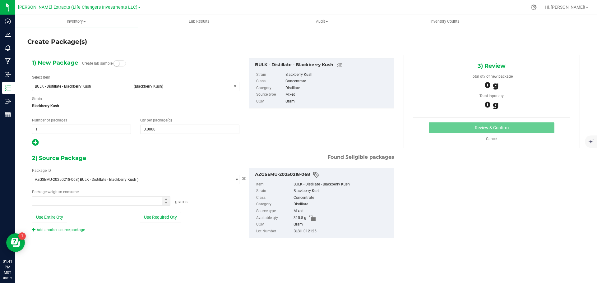
type input "0.0000 g"
click at [90, 84] on span "BULK - Distillate - Blackberry Kush" at bounding box center [82, 86] width 95 height 4
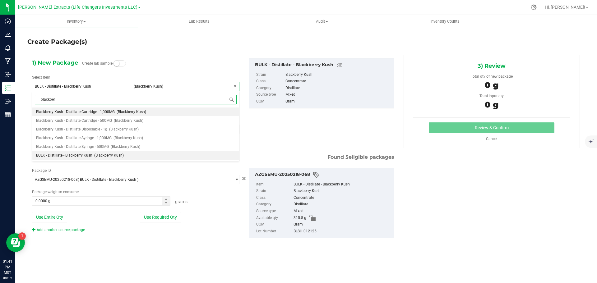
type input "blackberr"
click at [103, 132] on span "Blackberry Kush - Distillate Disposable - 1g" at bounding box center [71, 129] width 71 height 4
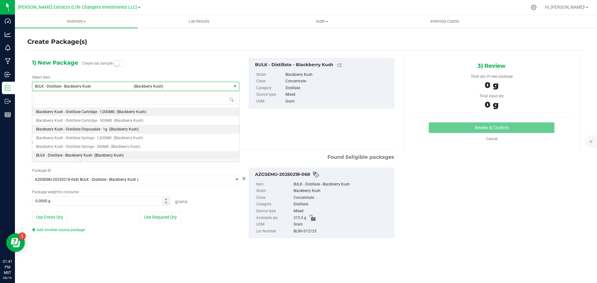
type input "0"
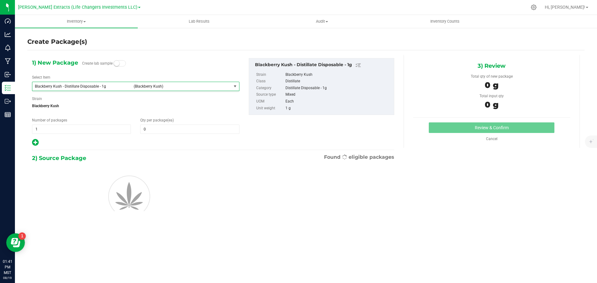
scroll to position [209, 0]
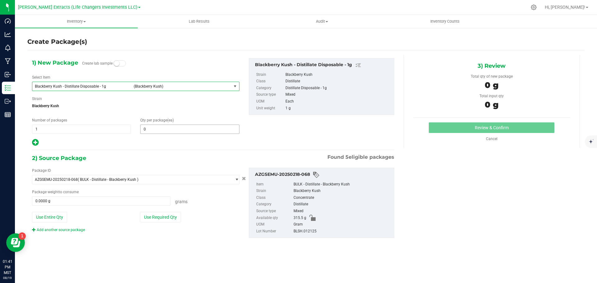
click at [184, 132] on span "0 0" at bounding box center [189, 129] width 99 height 9
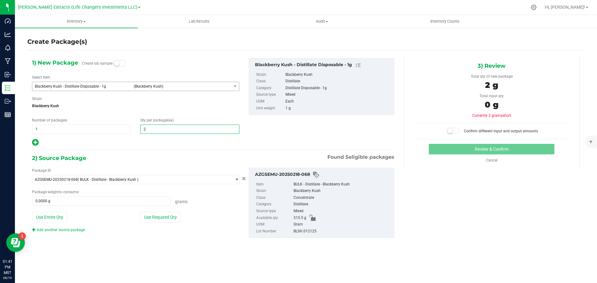
type input "25"
click at [36, 143] on icon at bounding box center [35, 143] width 7 height 8
type input "25"
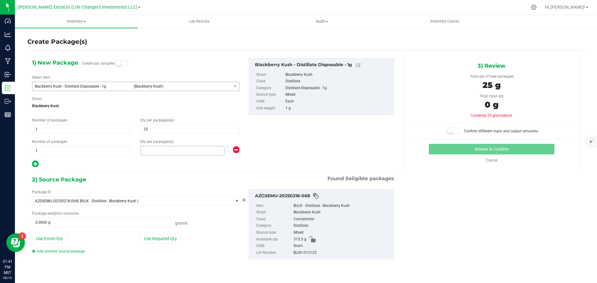
click at [150, 153] on span at bounding box center [182, 150] width 84 height 9
type input "15"
click at [173, 241] on button "Use Required Qty" at bounding box center [160, 239] width 41 height 11
type input "40.0000 g"
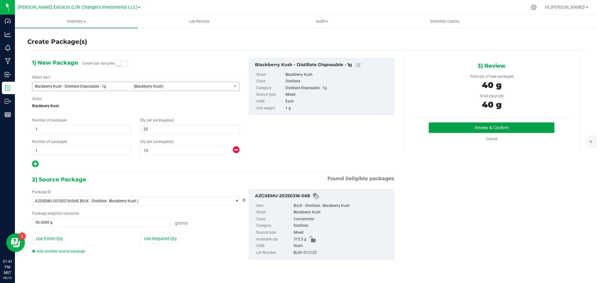
click at [485, 124] on button "Review & Confirm" at bounding box center [492, 128] width 126 height 11
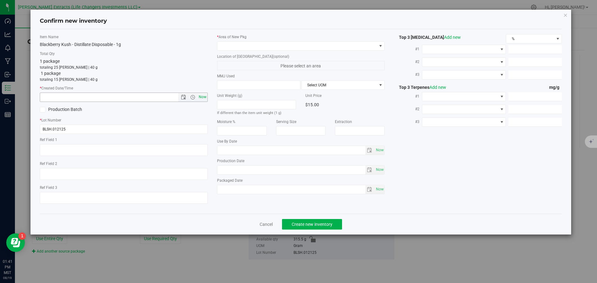
click at [203, 98] on span "Now" at bounding box center [202, 97] width 11 height 9
type input "[DATE] 1:41 PM"
click at [232, 45] on span at bounding box center [297, 46] width 160 height 9
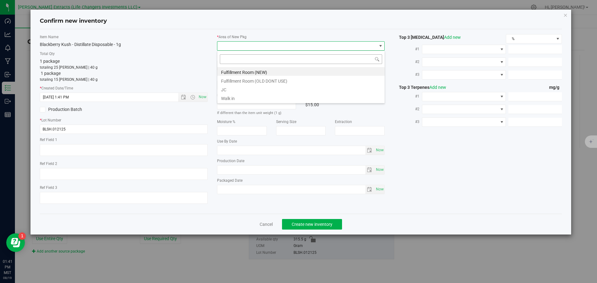
scroll to position [9, 168]
click at [230, 71] on li "Fulfillment Room (NEW)" at bounding box center [300, 71] width 167 height 9
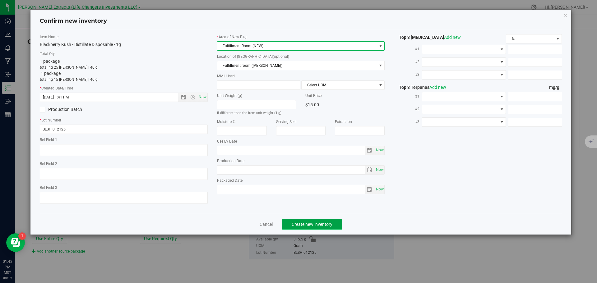
click at [303, 224] on span "Create new inventory" at bounding box center [312, 224] width 41 height 5
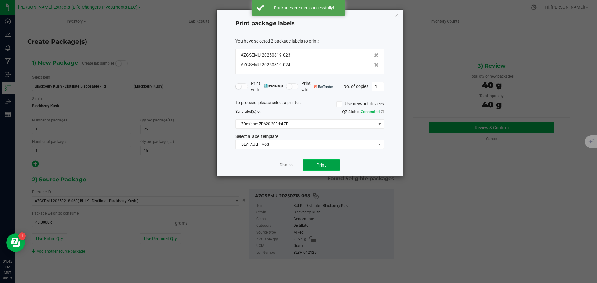
click at [324, 166] on span "Print" at bounding box center [321, 165] width 9 height 5
click at [397, 16] on icon "button" at bounding box center [397, 14] width 4 height 7
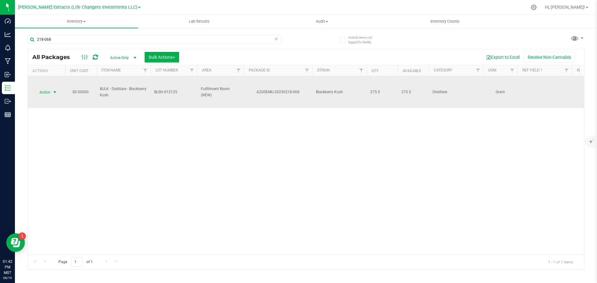
click at [45, 89] on span "Action" at bounding box center [42, 92] width 17 height 9
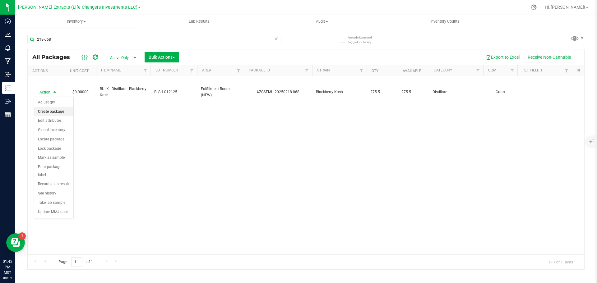
click at [63, 112] on li "Create package" at bounding box center [53, 111] width 39 height 9
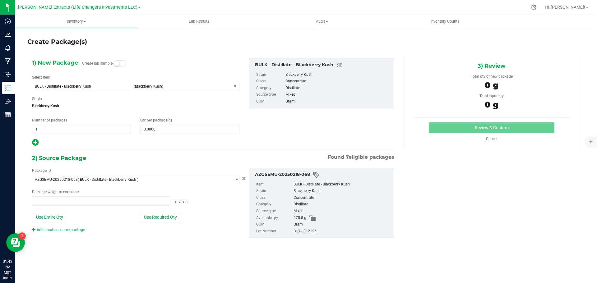
type input "0.0000 g"
click at [91, 85] on span "BULK - Distillate - Blackberry Kush" at bounding box center [82, 86] width 95 height 4
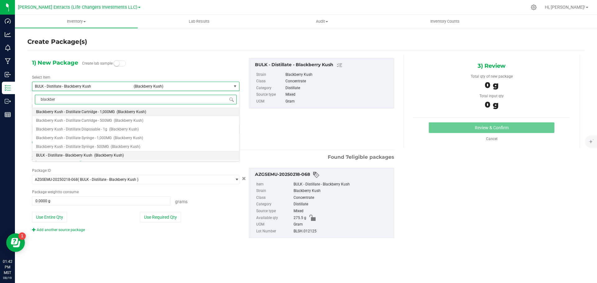
type input "blackberr"
click at [108, 112] on span "Blackberry Kush - Distillate Cartridge - 1,000MG" at bounding box center [75, 112] width 79 height 4
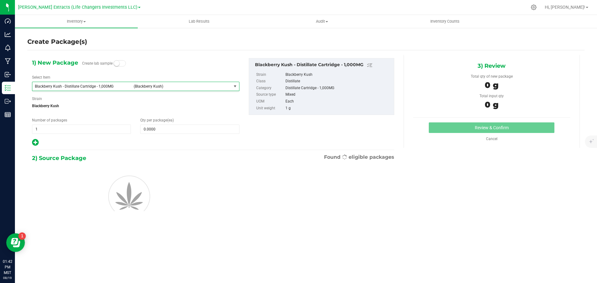
type input "0"
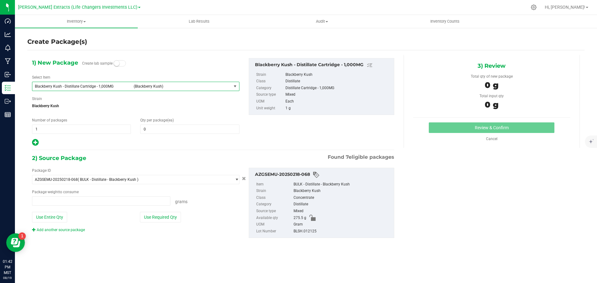
type input "0.0000 g"
click at [202, 130] on span at bounding box center [189, 129] width 99 height 9
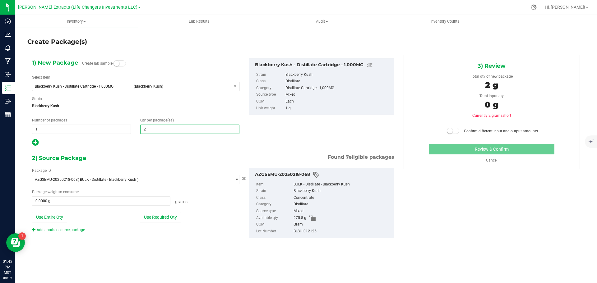
type input "20"
click at [164, 217] on button "Use Required Qty" at bounding box center [160, 217] width 41 height 11
type input "20.0000 g"
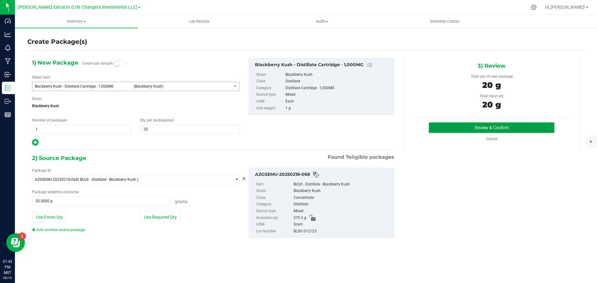
click at [459, 131] on button "Review & Confirm" at bounding box center [492, 128] width 126 height 11
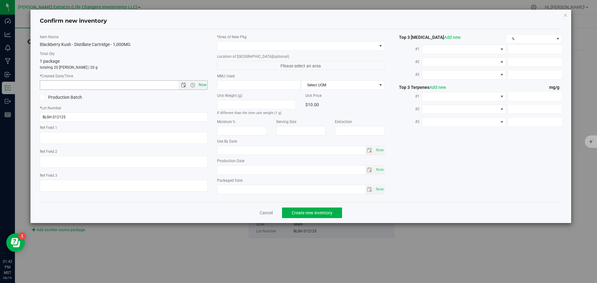
click at [205, 84] on span "Now" at bounding box center [202, 85] width 11 height 9
type input "[DATE] 1:42 PM"
click at [225, 44] on span at bounding box center [297, 46] width 160 height 9
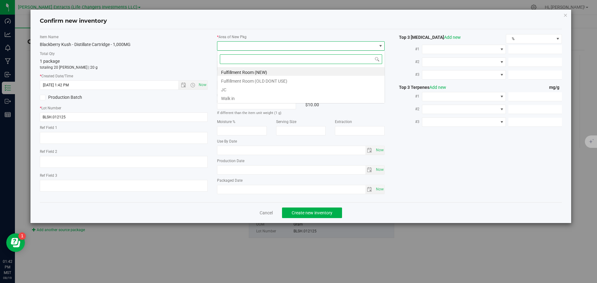
scroll to position [9, 168]
click at [248, 71] on li "Fulfillment Room (NEW)" at bounding box center [300, 71] width 167 height 9
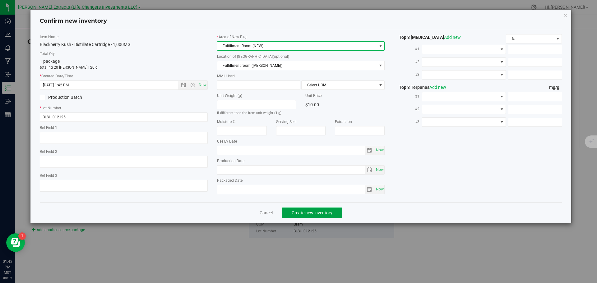
click at [316, 211] on span "Create new inventory" at bounding box center [312, 213] width 41 height 5
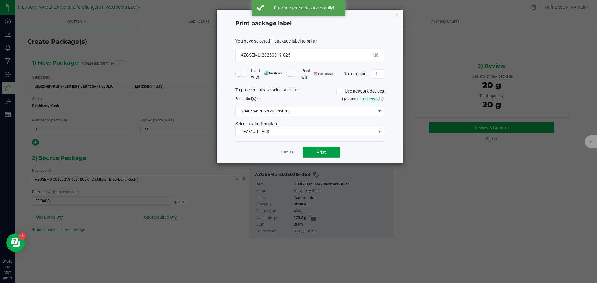
click at [329, 153] on button "Print" at bounding box center [321, 152] width 37 height 11
click at [399, 15] on icon "button" at bounding box center [397, 14] width 4 height 7
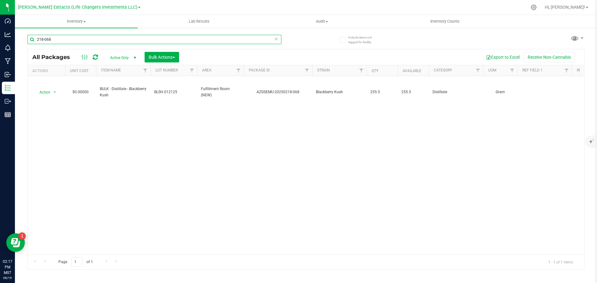
drag, startPoint x: 56, startPoint y: 39, endPoint x: 20, endPoint y: 33, distance: 37.3
click at [20, 33] on div "Include items not tagged for facility 218-068 All Packages Active Only Active O…" at bounding box center [306, 122] width 582 height 190
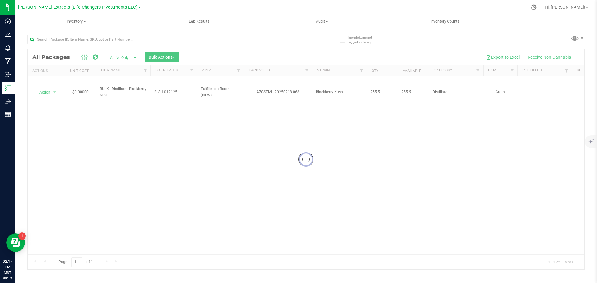
click at [168, 58] on div at bounding box center [306, 159] width 557 height 220
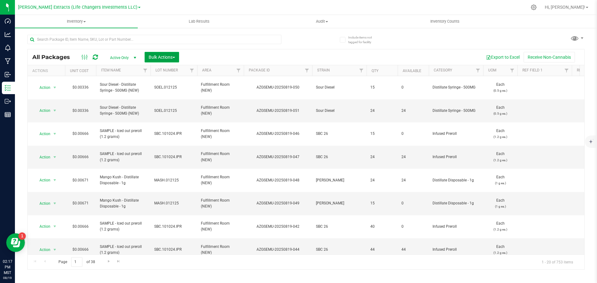
click at [172, 58] on span "Bulk Actions" at bounding box center [162, 57] width 26 height 5
click at [161, 93] on span "Combine packages" at bounding box center [166, 93] width 36 height 5
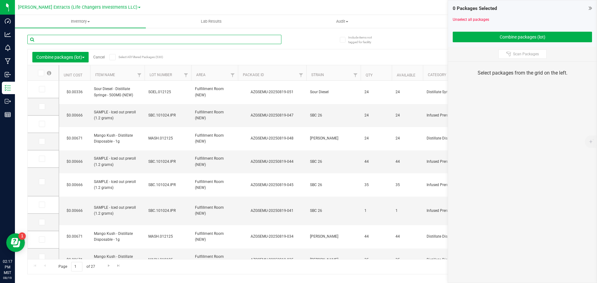
click at [220, 42] on input "text" at bounding box center [154, 39] width 254 height 9
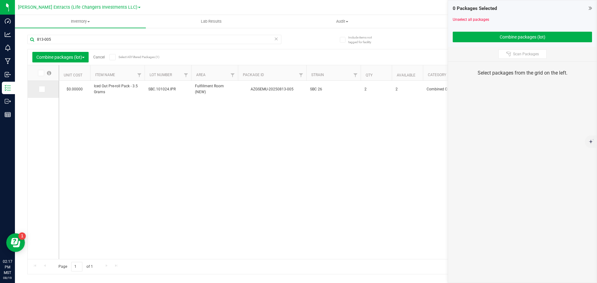
click at [41, 89] on icon at bounding box center [41, 89] width 4 height 0
click at [0, 0] on input "checkbox" at bounding box center [0, 0] width 0 height 0
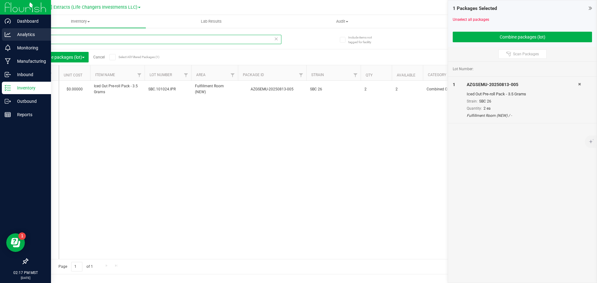
drag, startPoint x: 51, startPoint y: 40, endPoint x: 12, endPoint y: 34, distance: 38.7
click at [12, 34] on div "Dashboard Analytics Monitoring Manufacturing Inbound Inventory Outbound Reports…" at bounding box center [298, 141] width 597 height 283
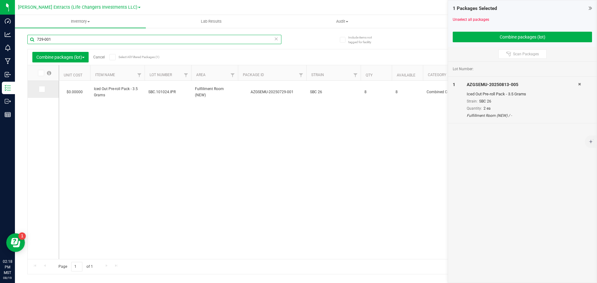
type input "729-001"
click at [40, 89] on icon at bounding box center [41, 89] width 4 height 0
click at [0, 0] on input "checkbox" at bounding box center [0, 0] width 0 height 0
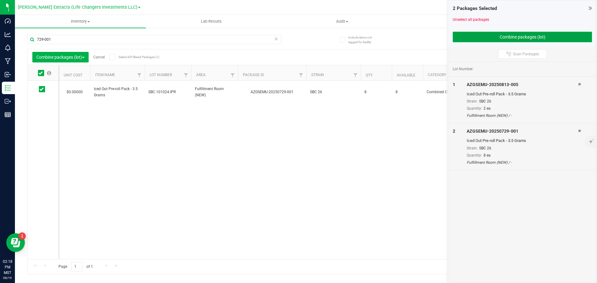
click at [522, 35] on button "Combine packages (lot)" at bounding box center [522, 37] width 139 height 11
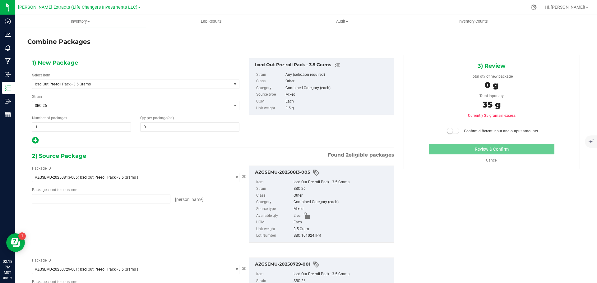
type input "2 ea"
type input "8 ea"
click at [151, 127] on span "0 0" at bounding box center [189, 127] width 99 height 9
type input "10"
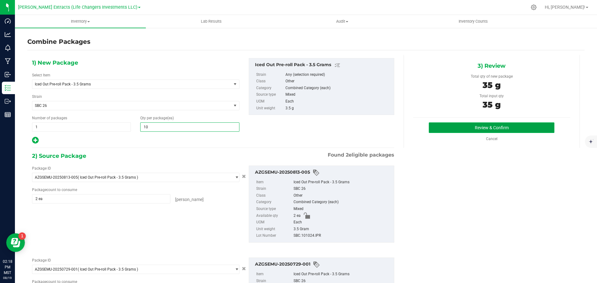
click at [475, 126] on button "Review & Confirm" at bounding box center [492, 128] width 126 height 11
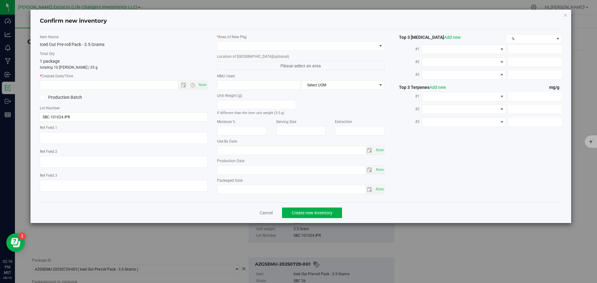
type input "10"
click at [204, 86] on span "Now" at bounding box center [202, 85] width 11 height 9
type input "[DATE] 2:18 PM"
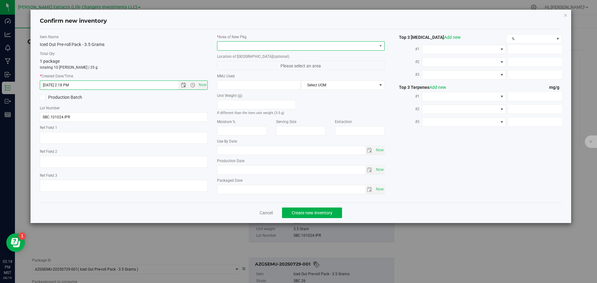
click at [220, 45] on span at bounding box center [297, 46] width 160 height 9
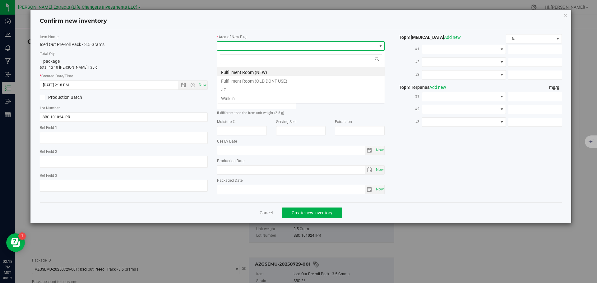
scroll to position [9, 168]
click at [264, 71] on li "Fulfillment Room (NEW)" at bounding box center [300, 71] width 167 height 9
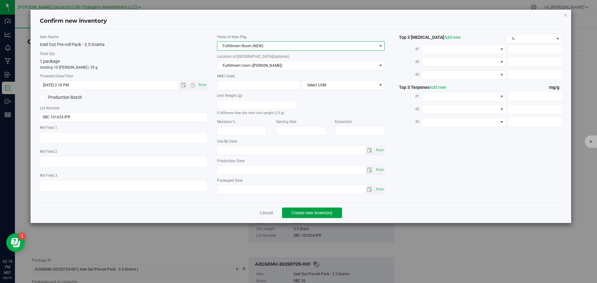
click at [307, 215] on span "Create new inventory" at bounding box center [312, 213] width 41 height 5
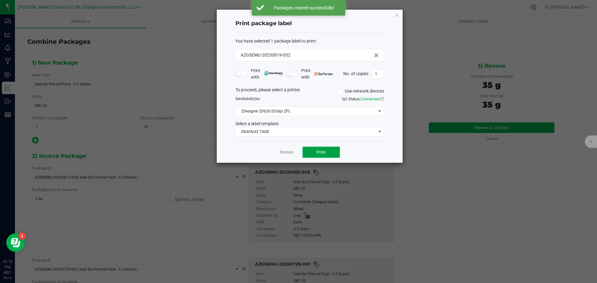
click at [313, 149] on button "Print" at bounding box center [321, 152] width 37 height 11
